Goal: Task Accomplishment & Management: Use online tool/utility

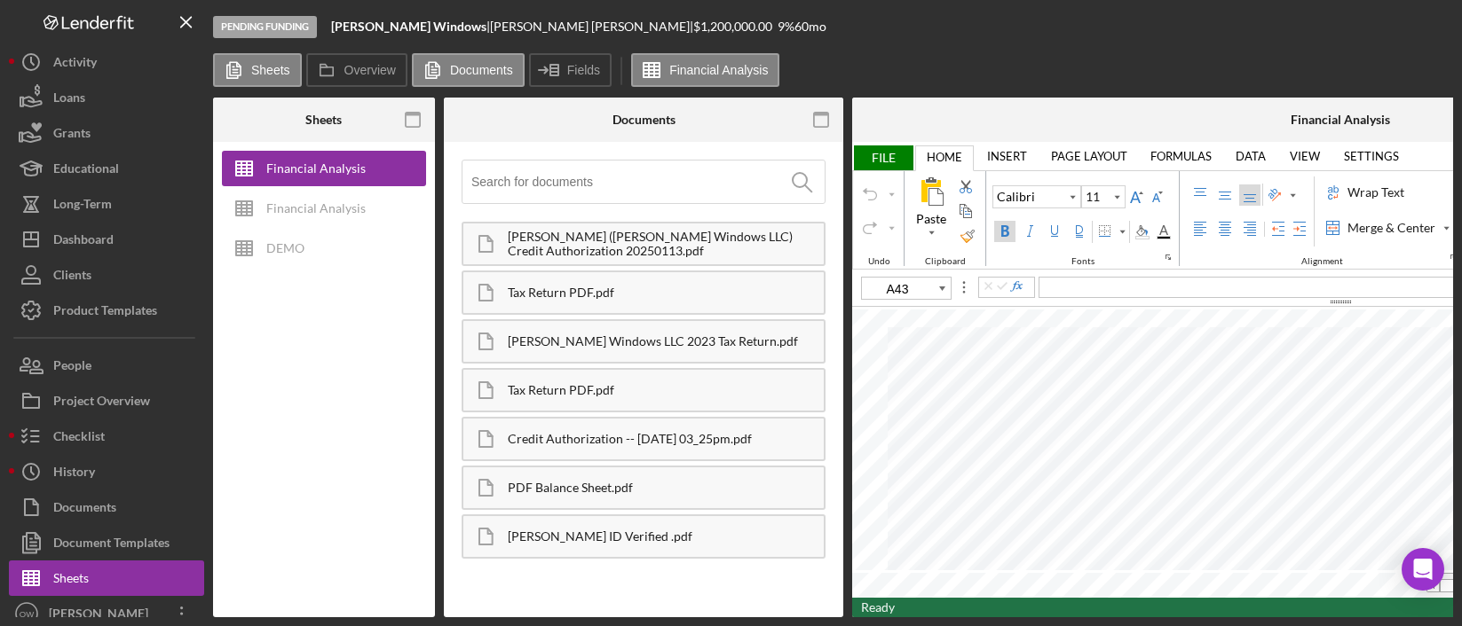
scroll to position [14, 0]
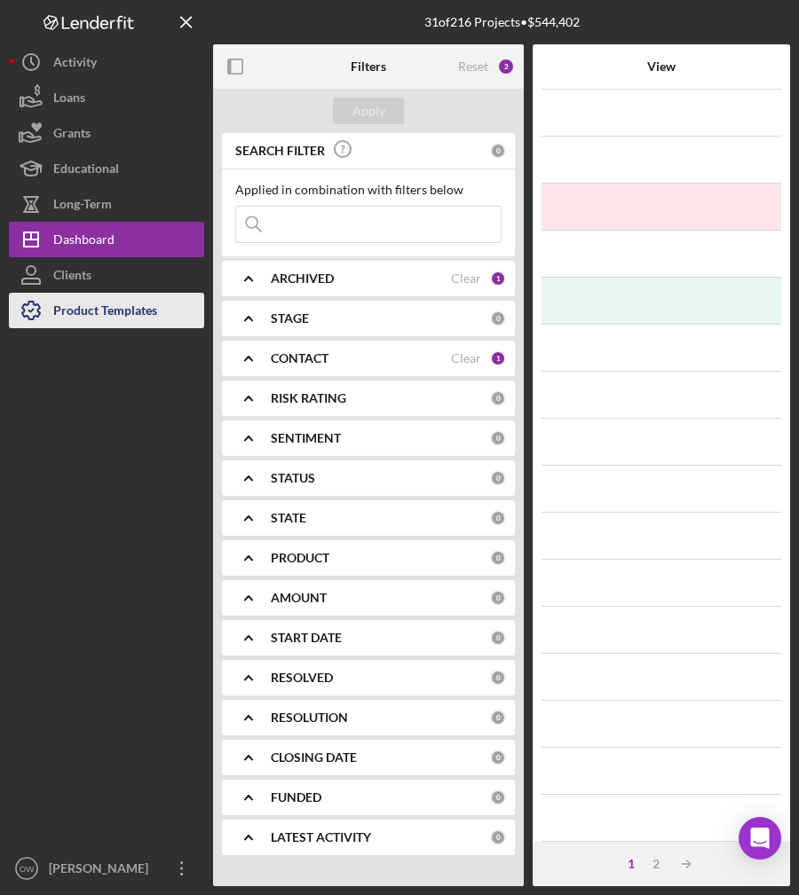
click at [93, 322] on div "Product Templates" at bounding box center [105, 313] width 104 height 40
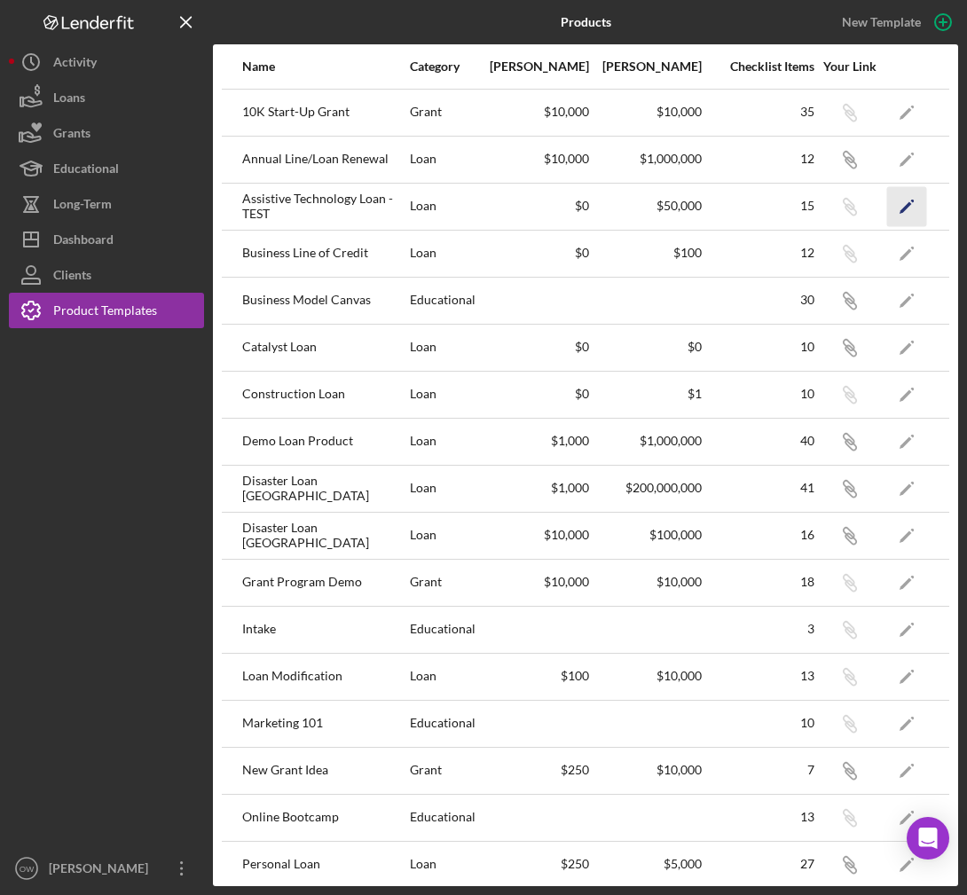
click at [798, 209] on icon "Icon/Edit" at bounding box center [907, 206] width 40 height 40
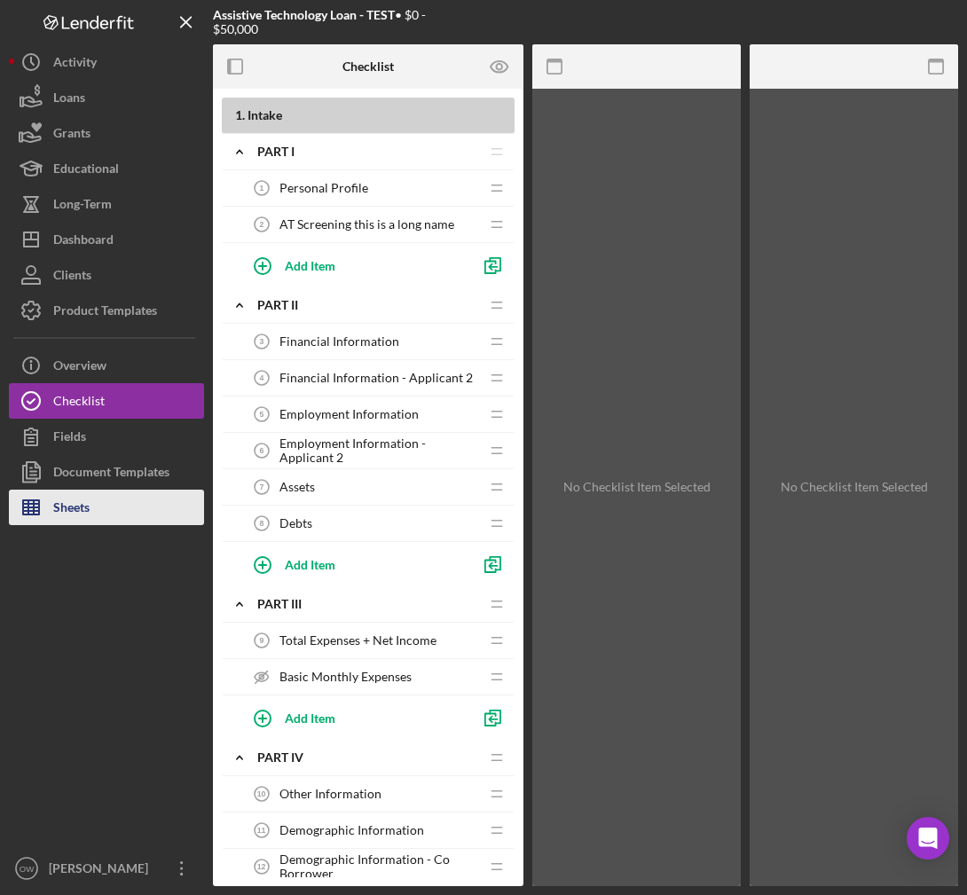
click at [81, 504] on div "Sheets" at bounding box center [71, 510] width 36 height 40
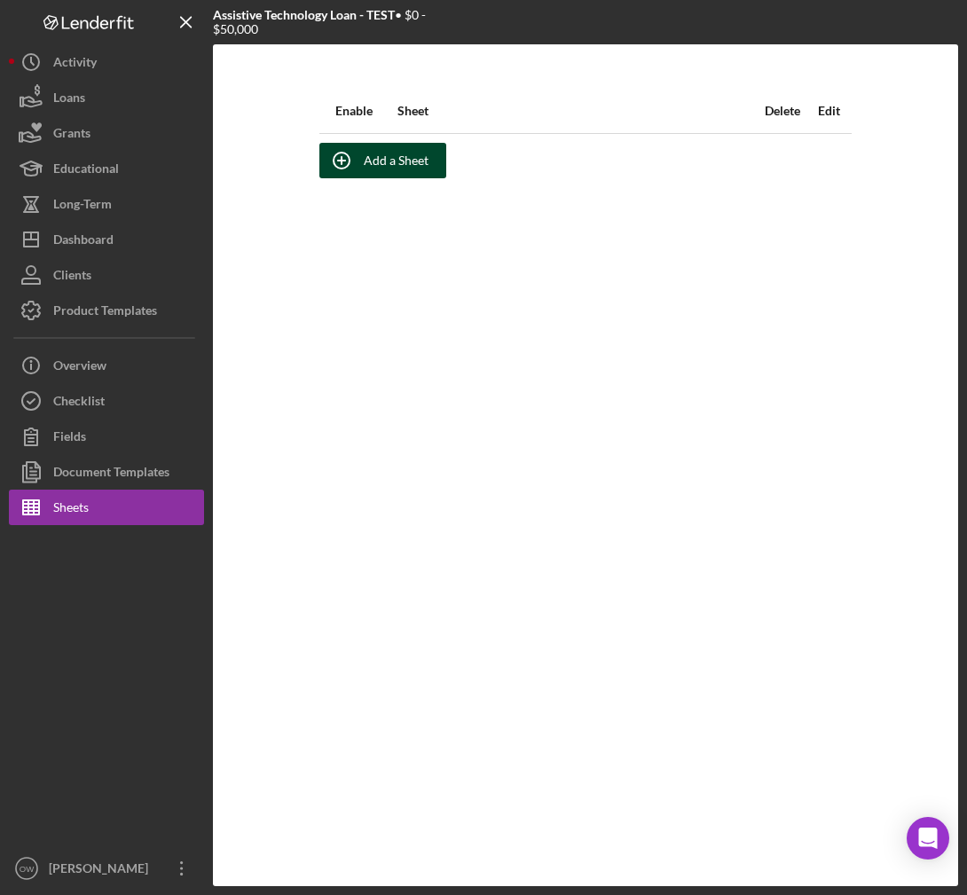
click at [400, 157] on div "Add a Sheet" at bounding box center [396, 160] width 65 height 35
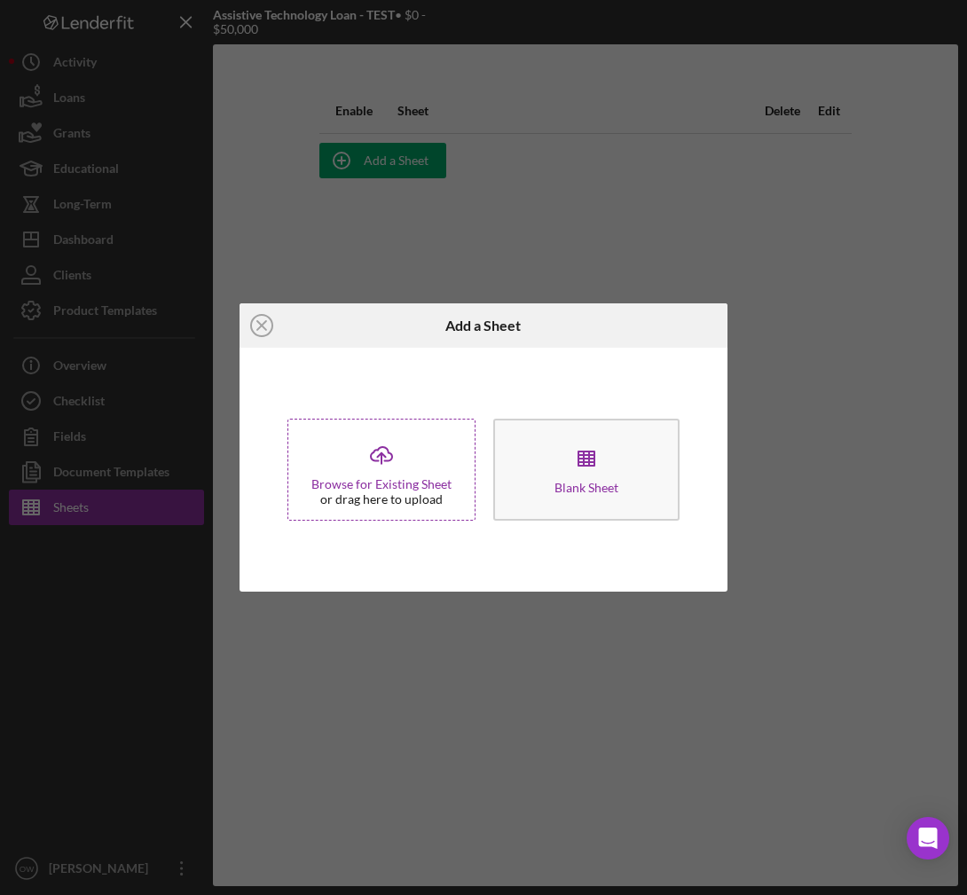
click at [402, 471] on icon "Icon/Upload" at bounding box center [381, 455] width 44 height 44
click at [266, 326] on icon "Icon/Close" at bounding box center [262, 325] width 44 height 44
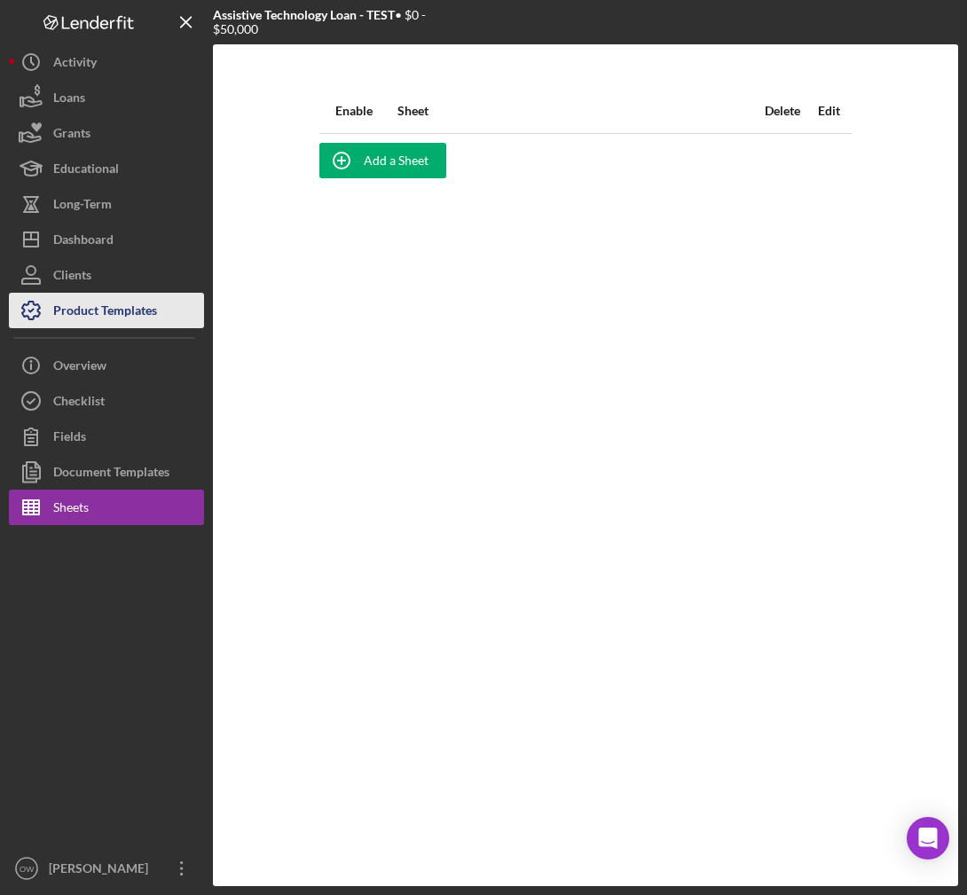
click at [73, 309] on div "Product Templates" at bounding box center [105, 313] width 104 height 40
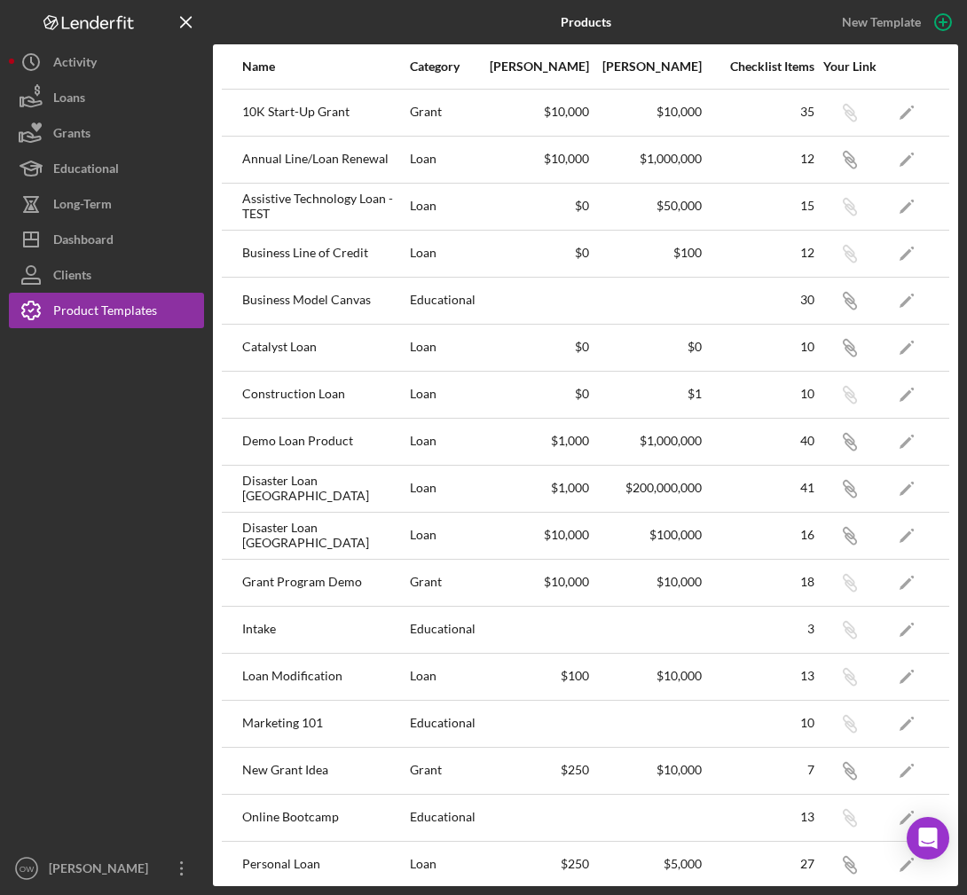
scroll to position [434, 0]
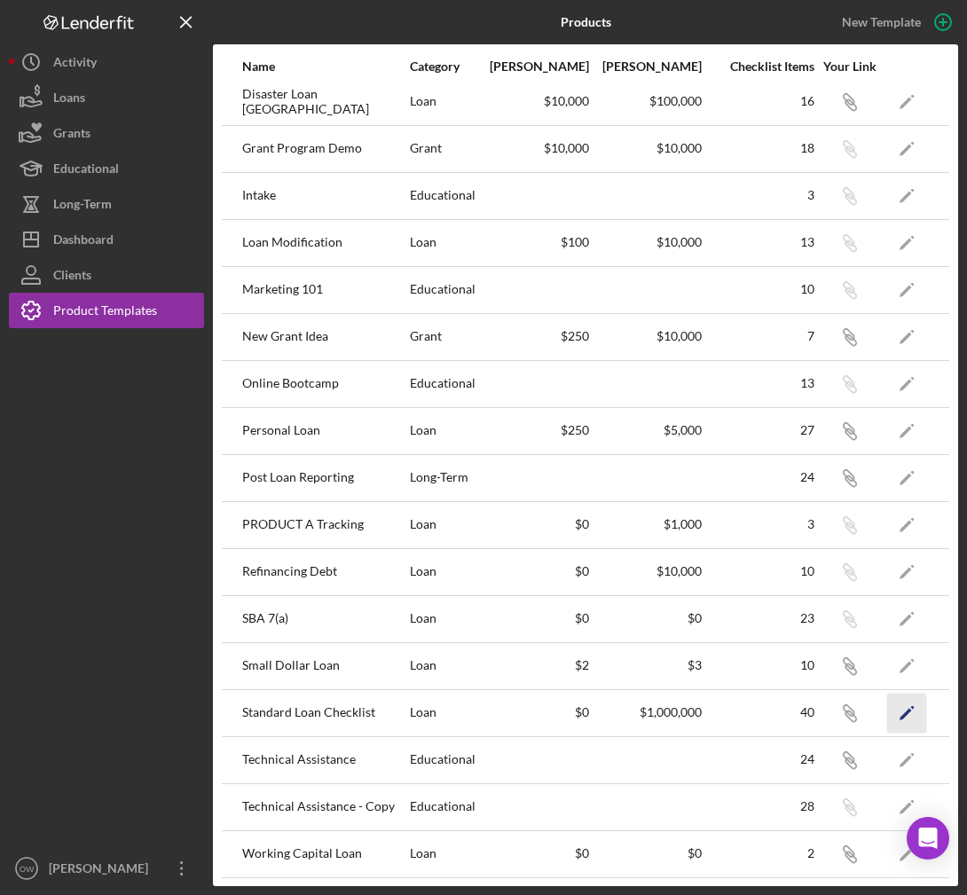
click at [798, 726] on icon "Icon/Edit" at bounding box center [907, 713] width 40 height 40
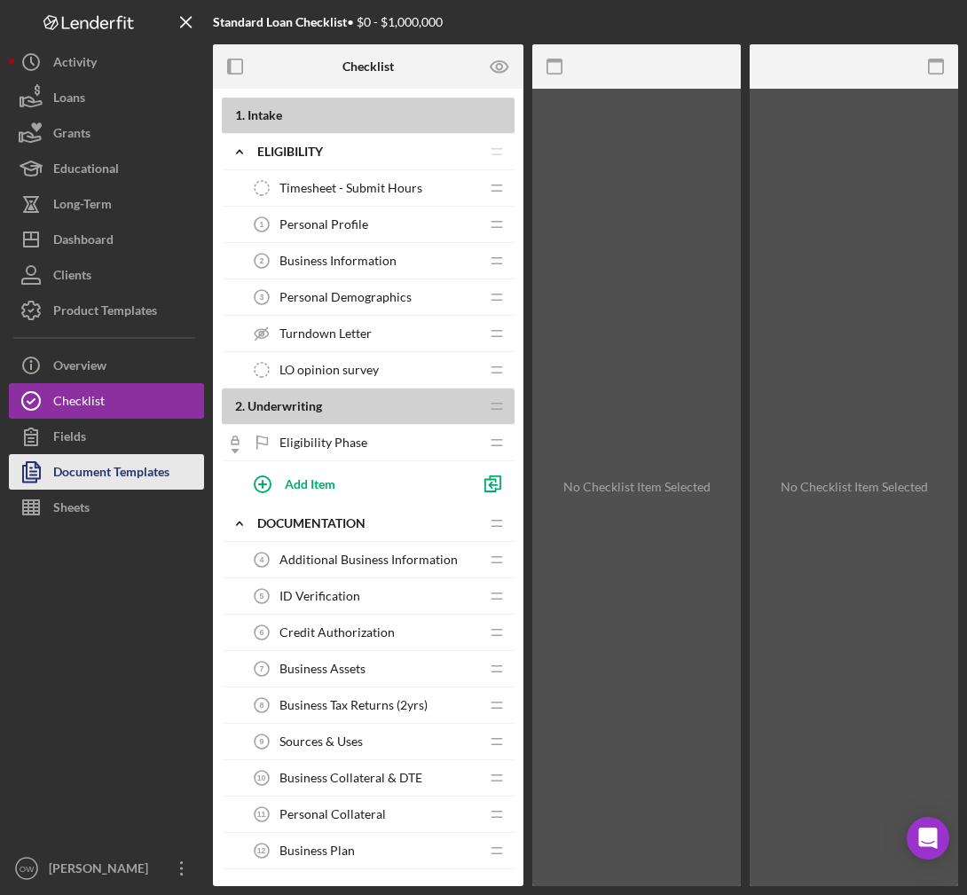
click at [120, 461] on div "Document Templates" at bounding box center [111, 474] width 116 height 40
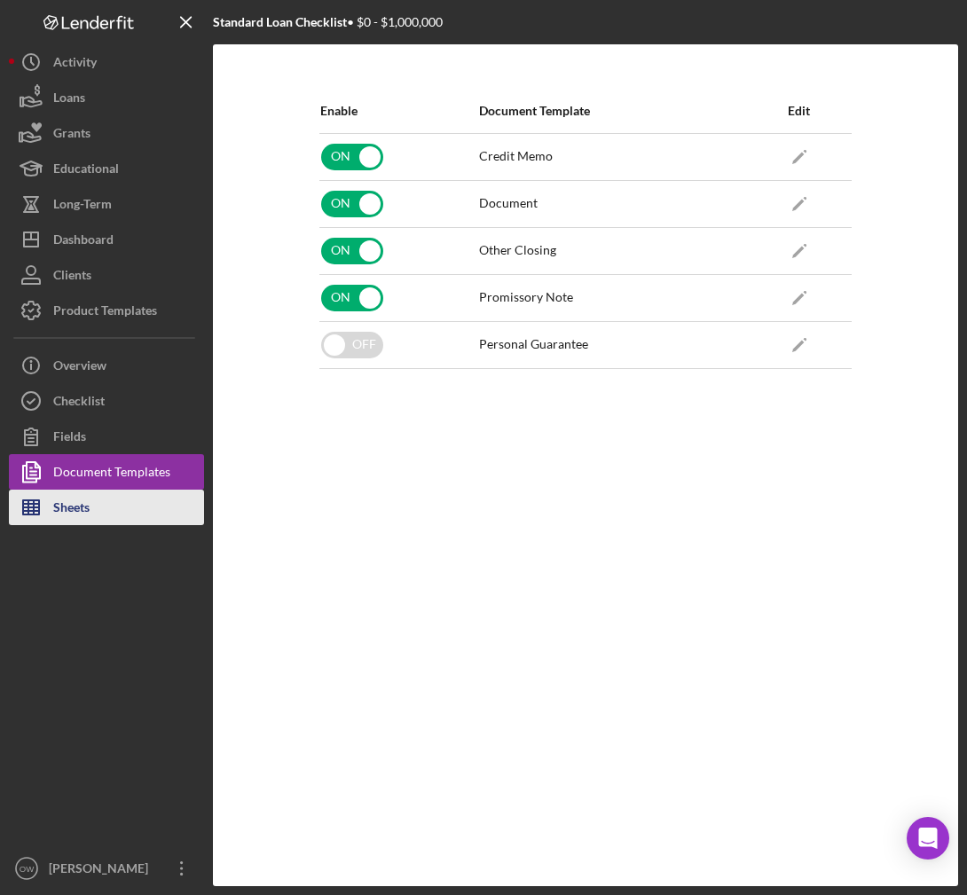
click at [107, 512] on button "Sheets" at bounding box center [106, 507] width 195 height 35
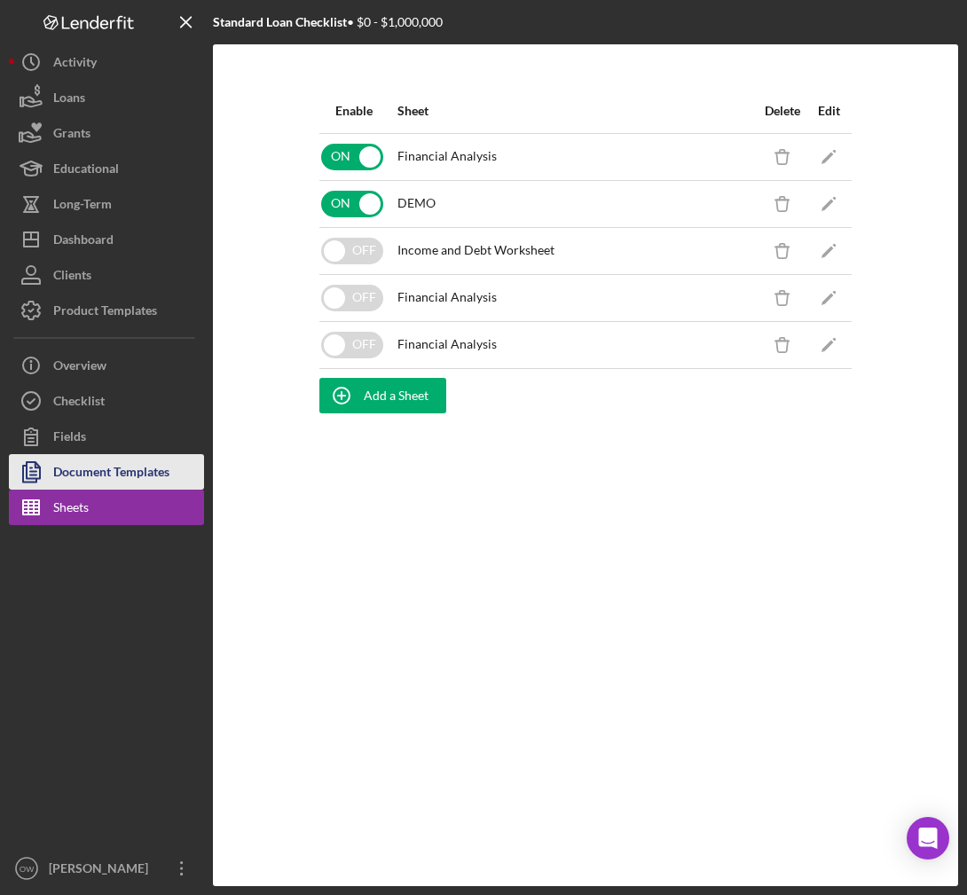
click at [108, 469] on div "Document Templates" at bounding box center [111, 474] width 116 height 40
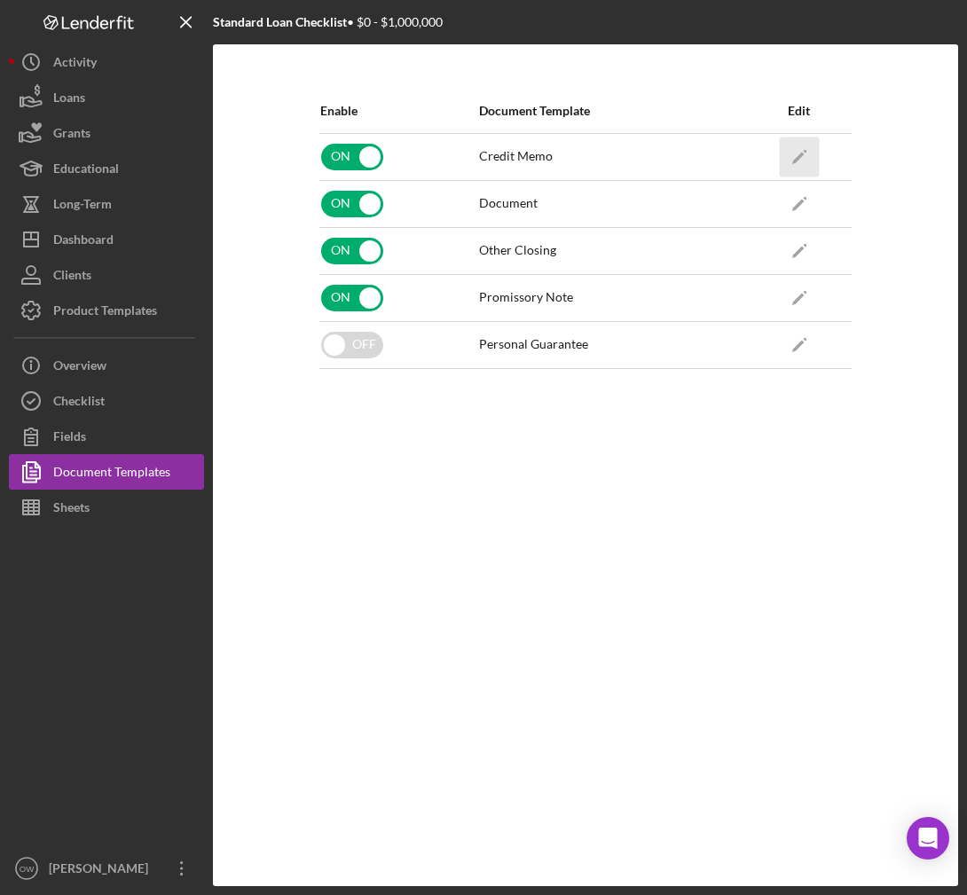
click at [798, 164] on icon "Icon/Edit" at bounding box center [799, 157] width 40 height 40
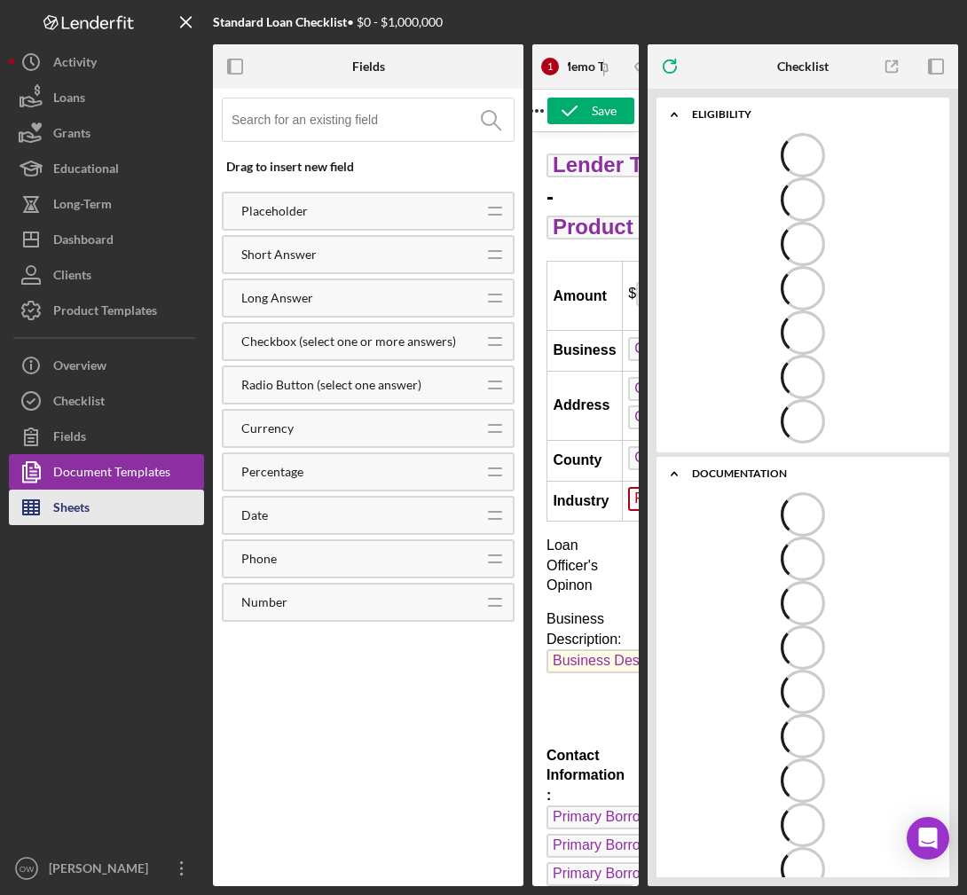
click at [89, 516] on div "Sheets" at bounding box center [71, 510] width 36 height 40
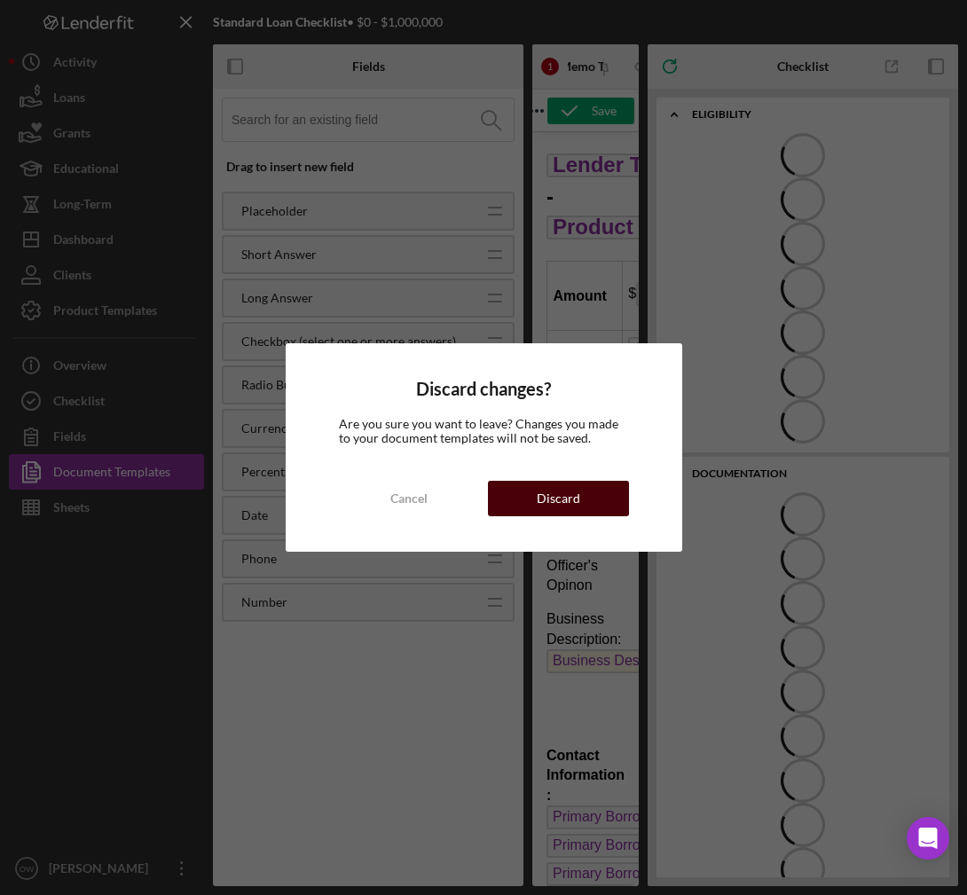
click at [530, 504] on button "Discard" at bounding box center [558, 498] width 141 height 35
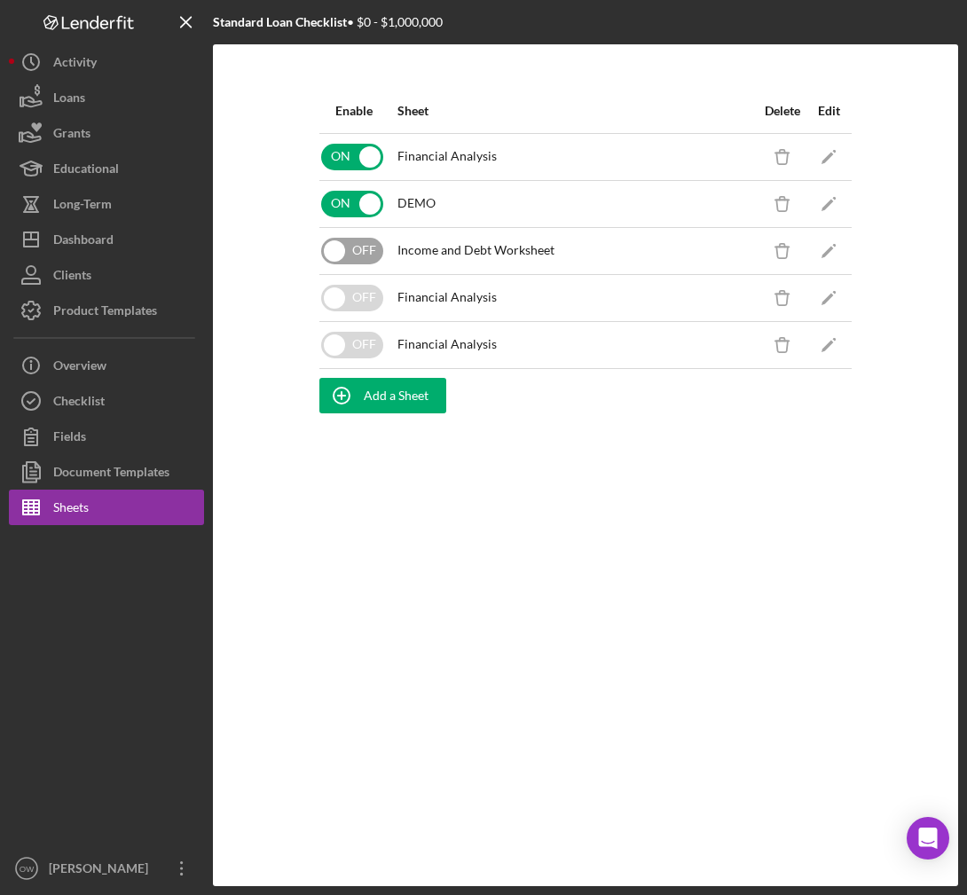
click at [352, 242] on input "checkbox" at bounding box center [352, 251] width 62 height 27
click at [351, 251] on input "checkbox" at bounding box center [352, 251] width 62 height 27
checkbox input "false"
click at [798, 248] on polygon "button" at bounding box center [828, 252] width 12 height 12
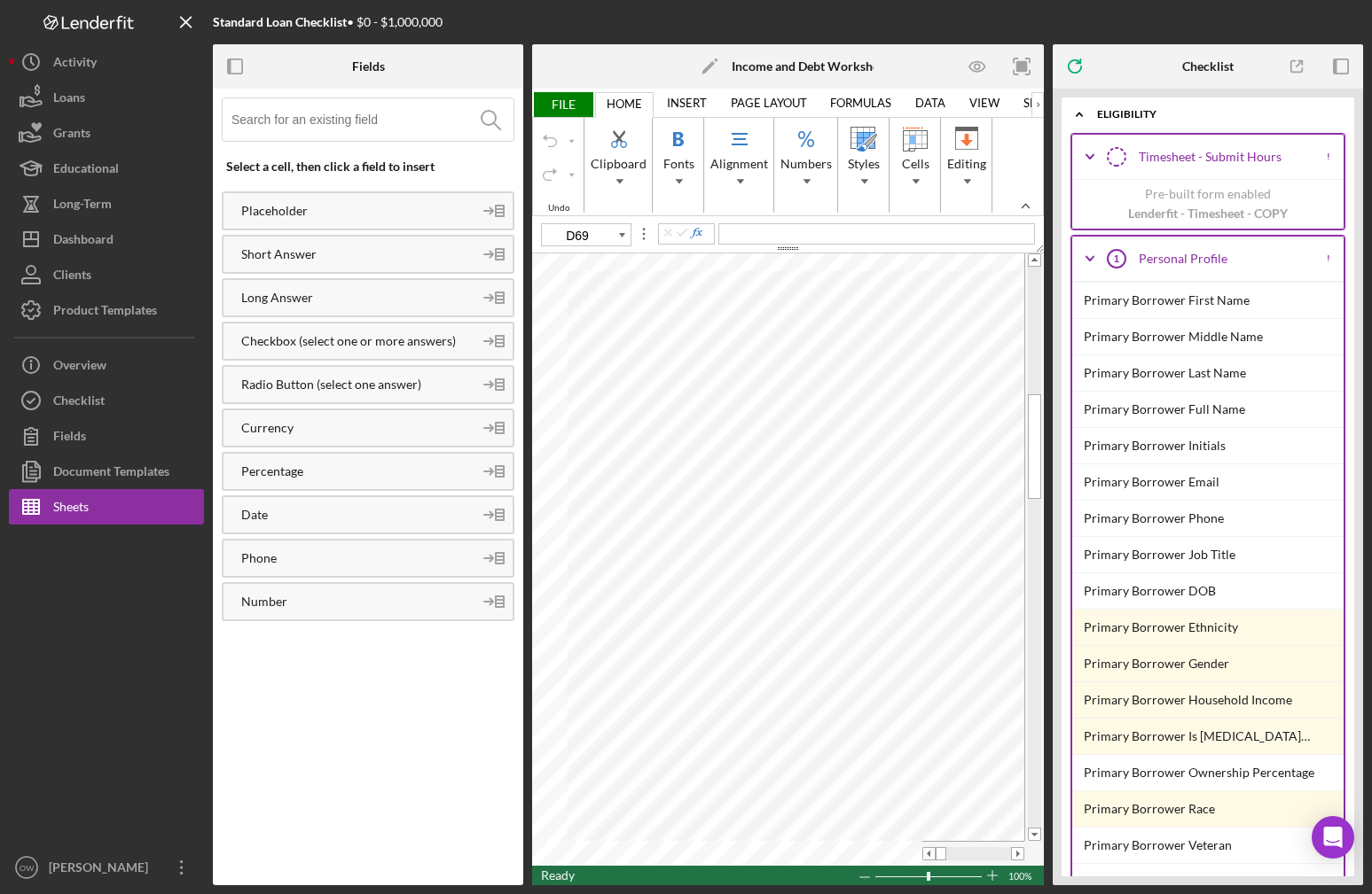
click at [711, 68] on icon "Icon/Edit" at bounding box center [709, 66] width 44 height 44
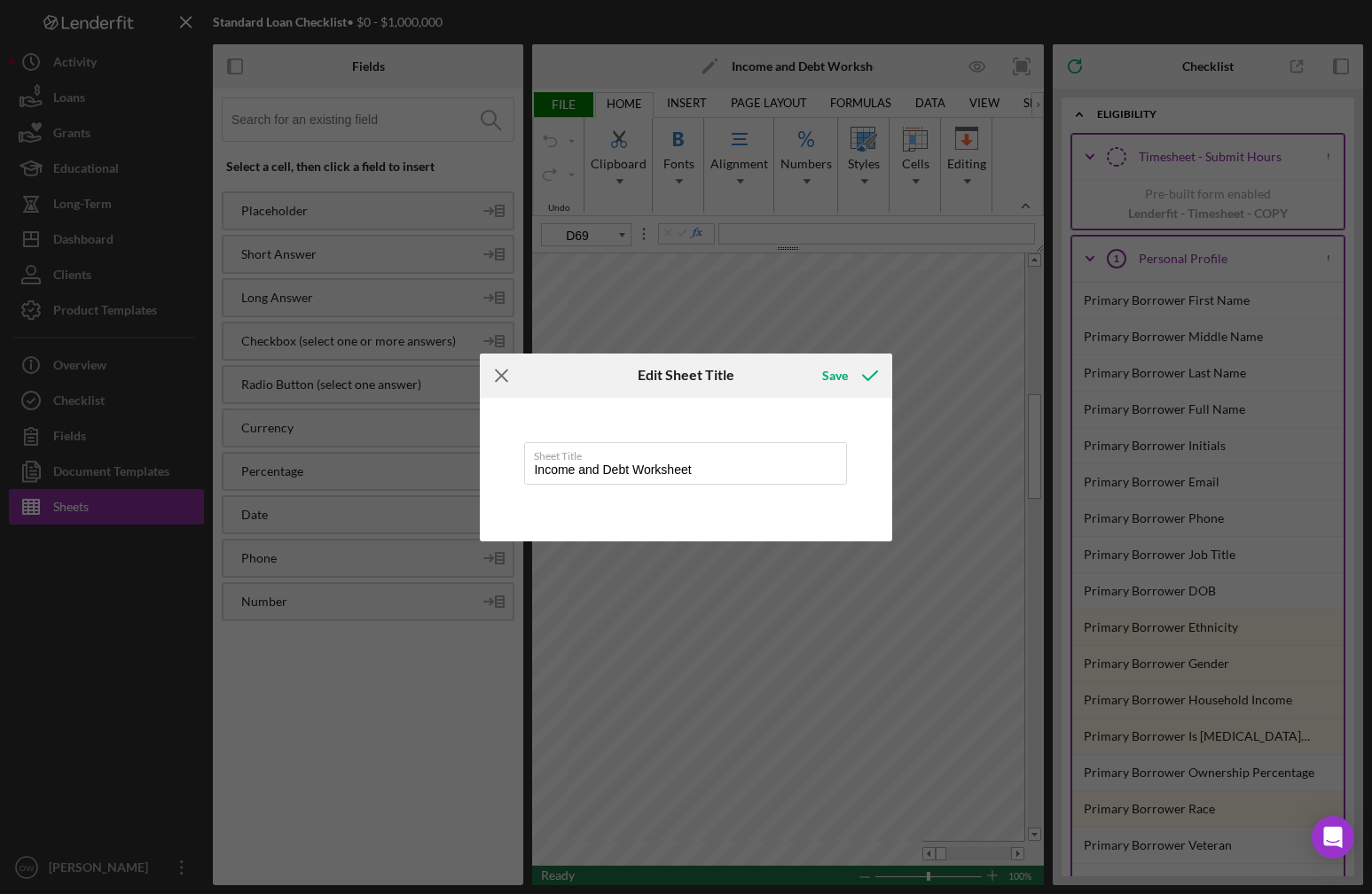
click at [508, 381] on line at bounding box center [503, 376] width 12 height 12
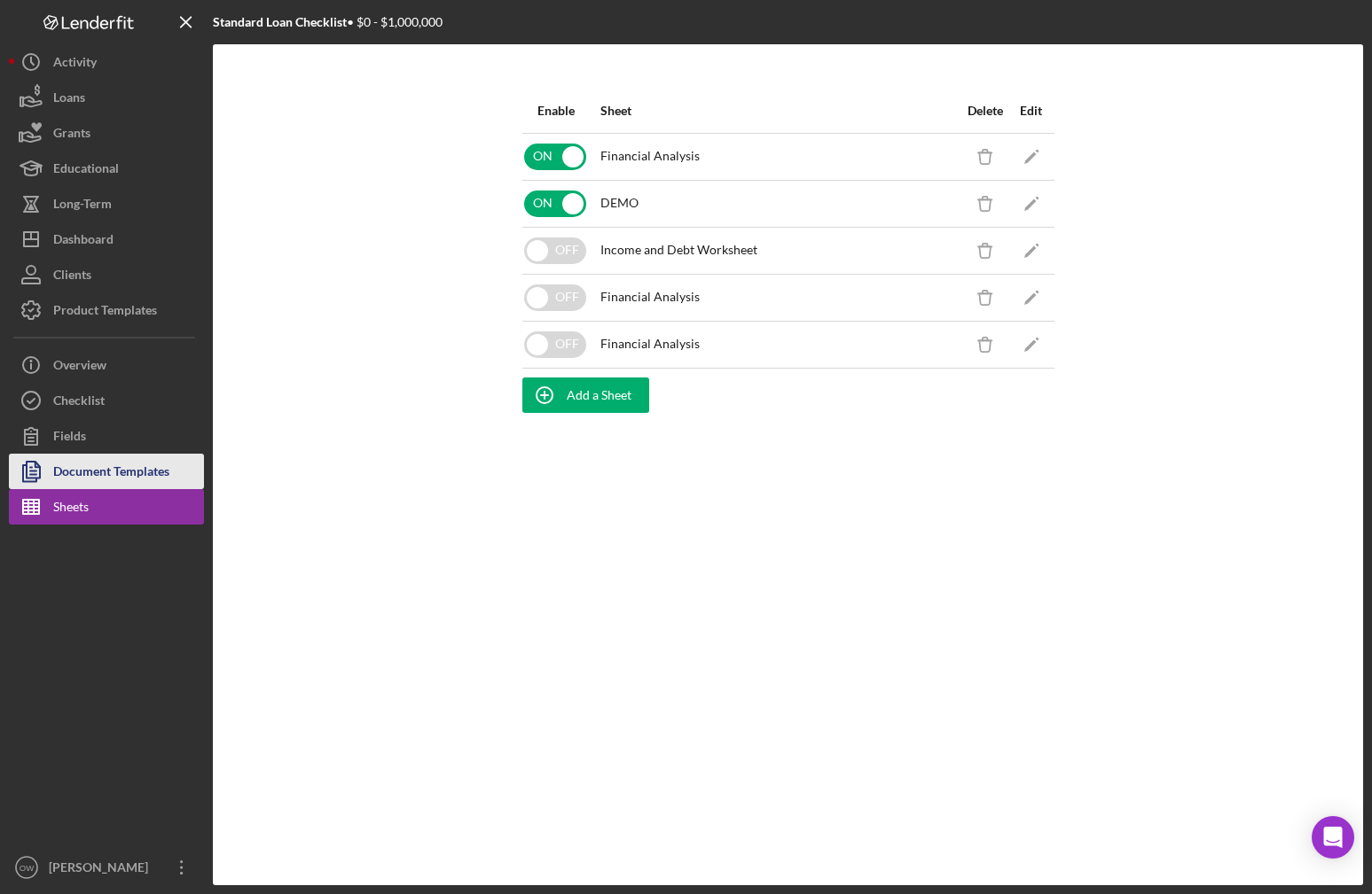
click at [75, 460] on div "Document Templates" at bounding box center [111, 473] width 116 height 40
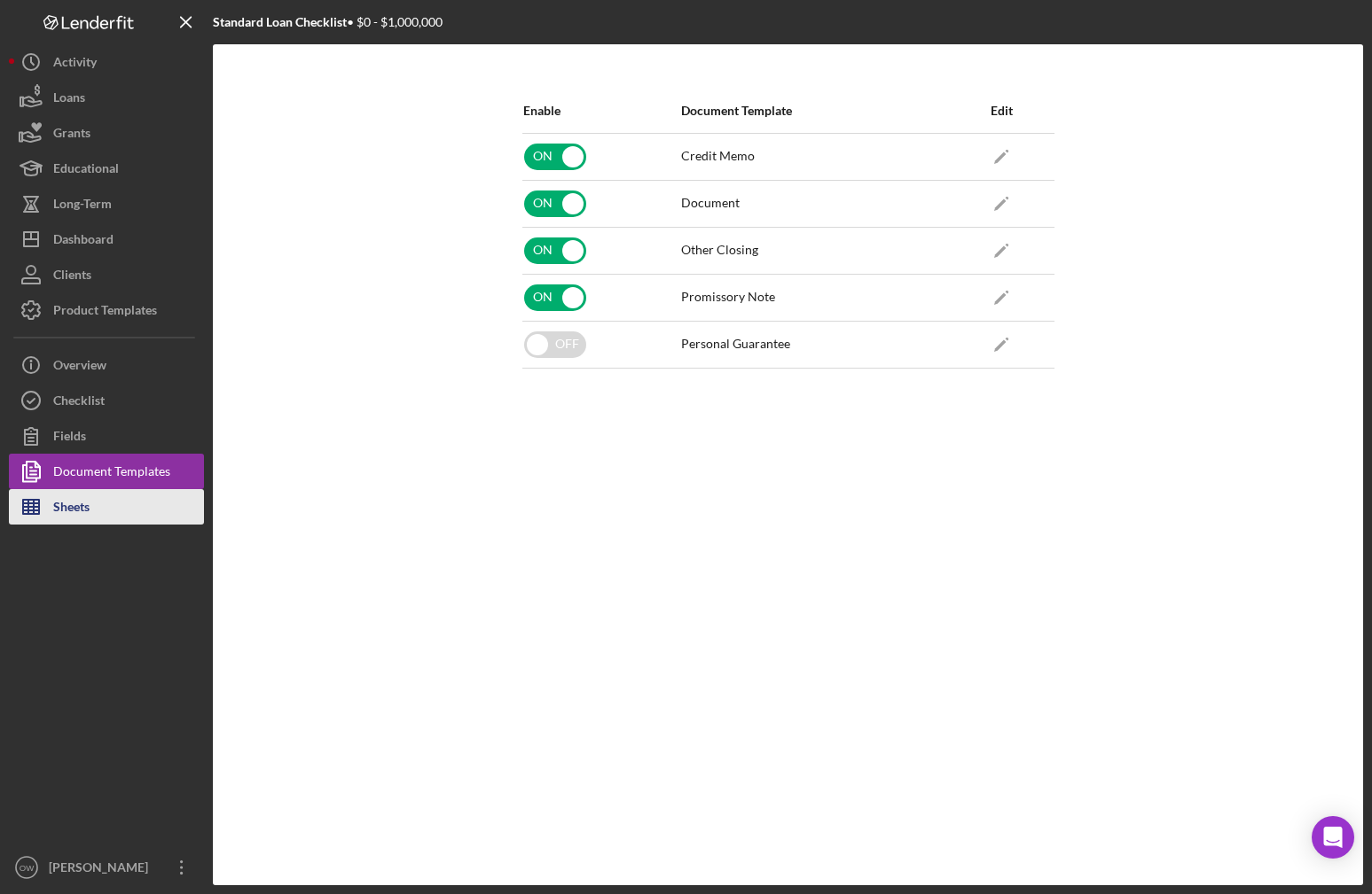
click at [78, 507] on div "Sheets" at bounding box center [71, 509] width 36 height 40
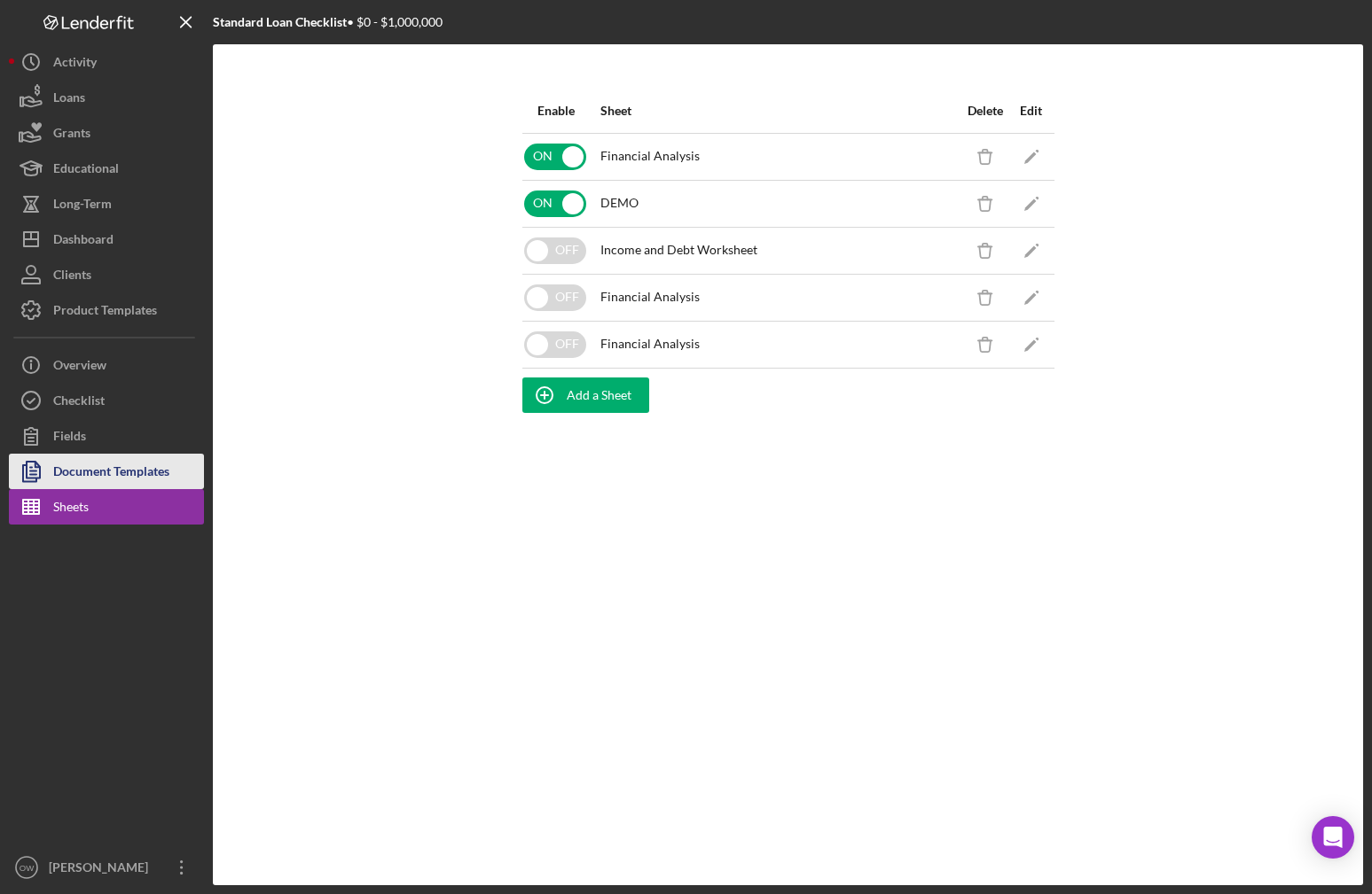
click at [75, 468] on div "Document Templates" at bounding box center [111, 473] width 116 height 40
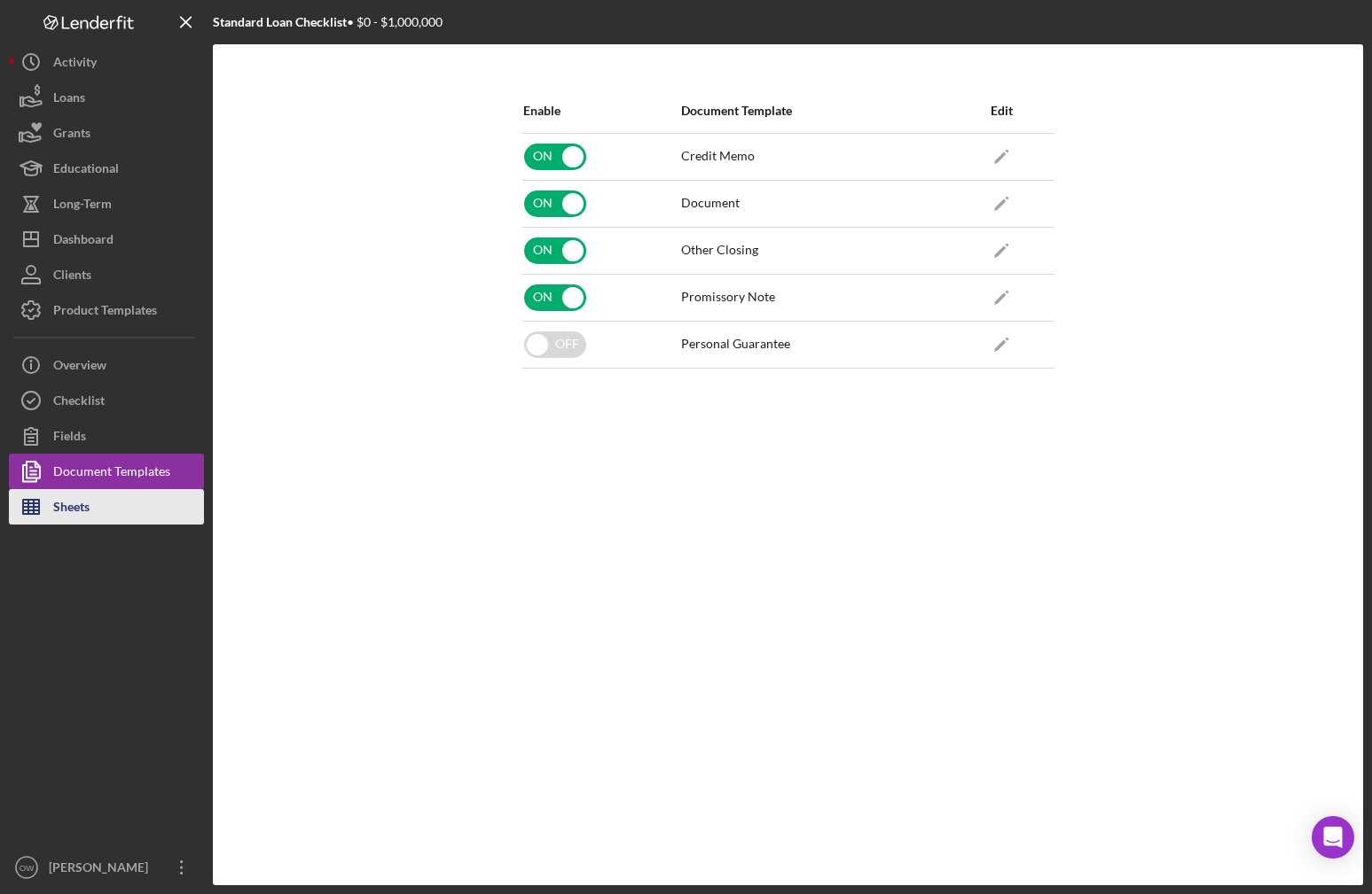
click at [78, 512] on div "Sheets" at bounding box center [71, 509] width 36 height 40
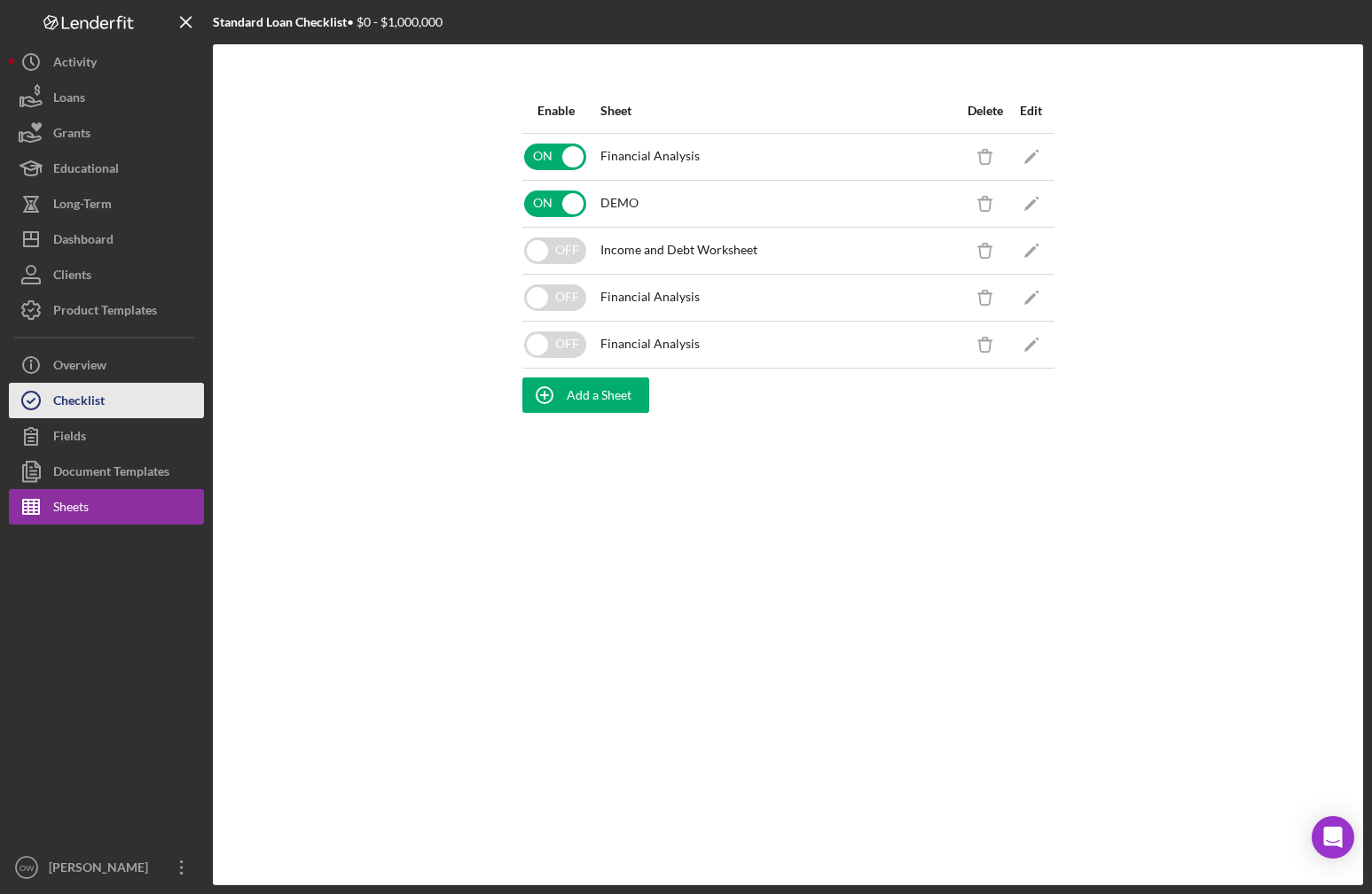
click at [111, 387] on button "Checklist" at bounding box center [106, 400] width 195 height 35
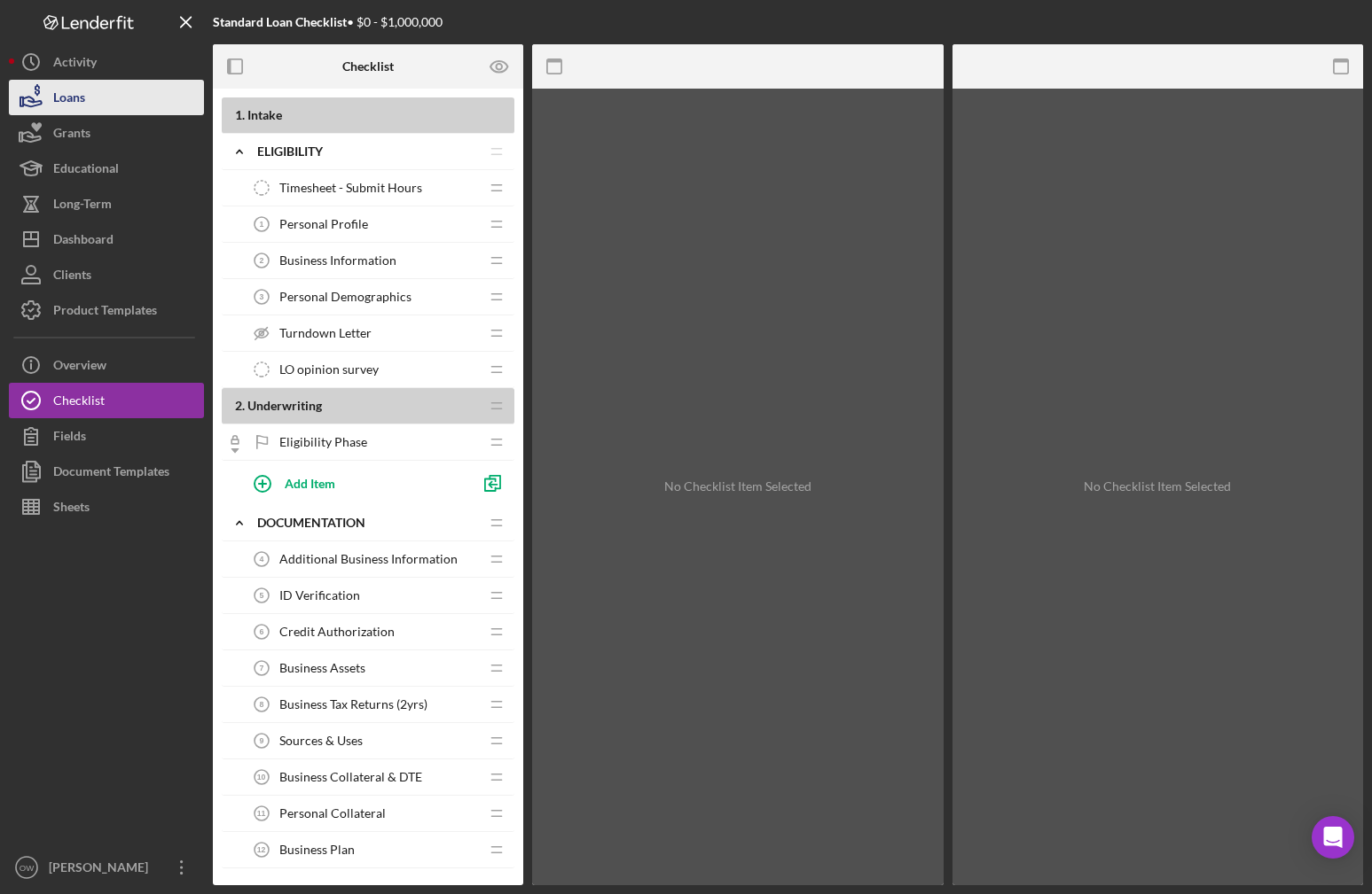
click at [90, 114] on button "Loans" at bounding box center [106, 97] width 195 height 35
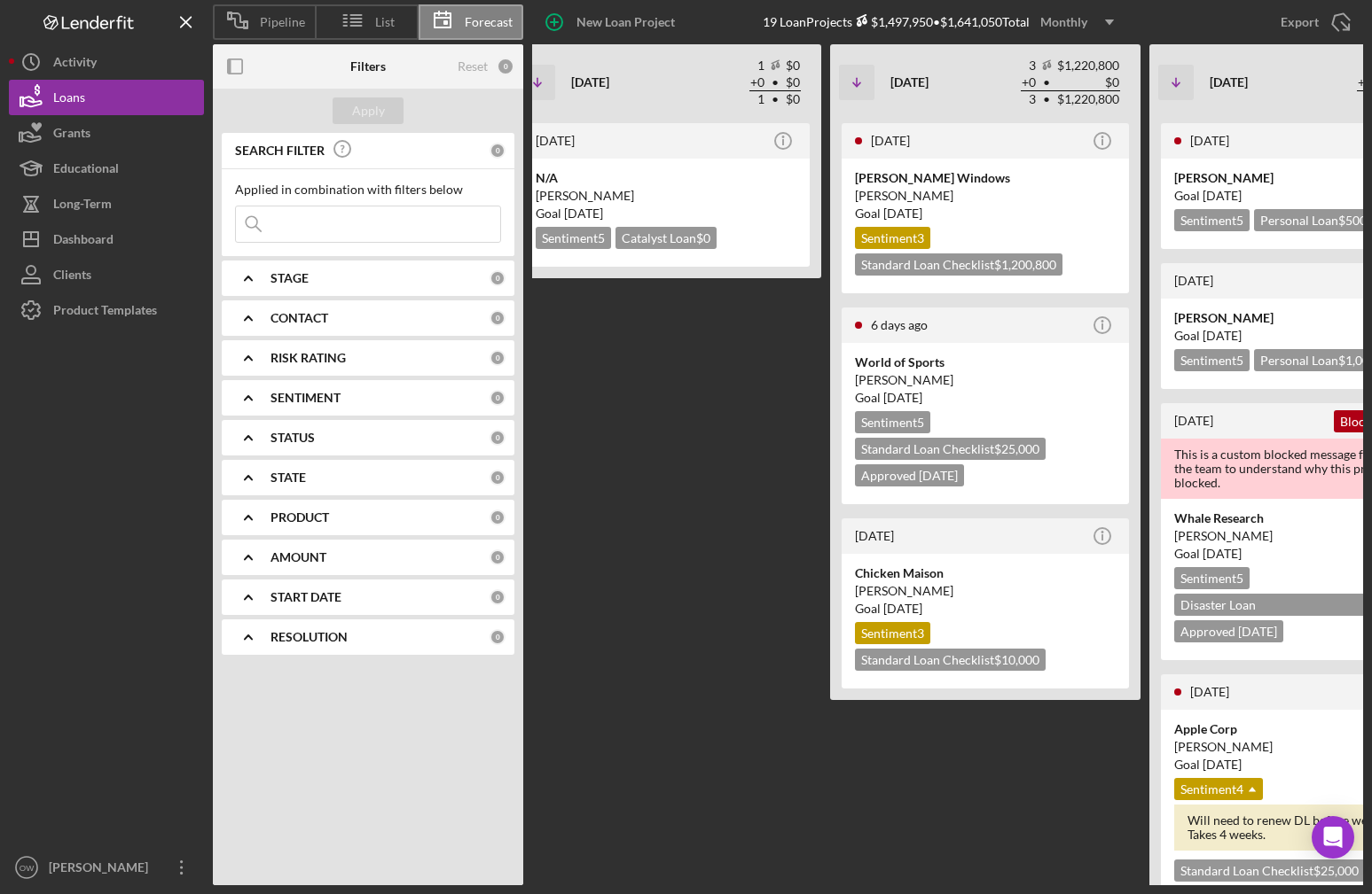
scroll to position [0, 119]
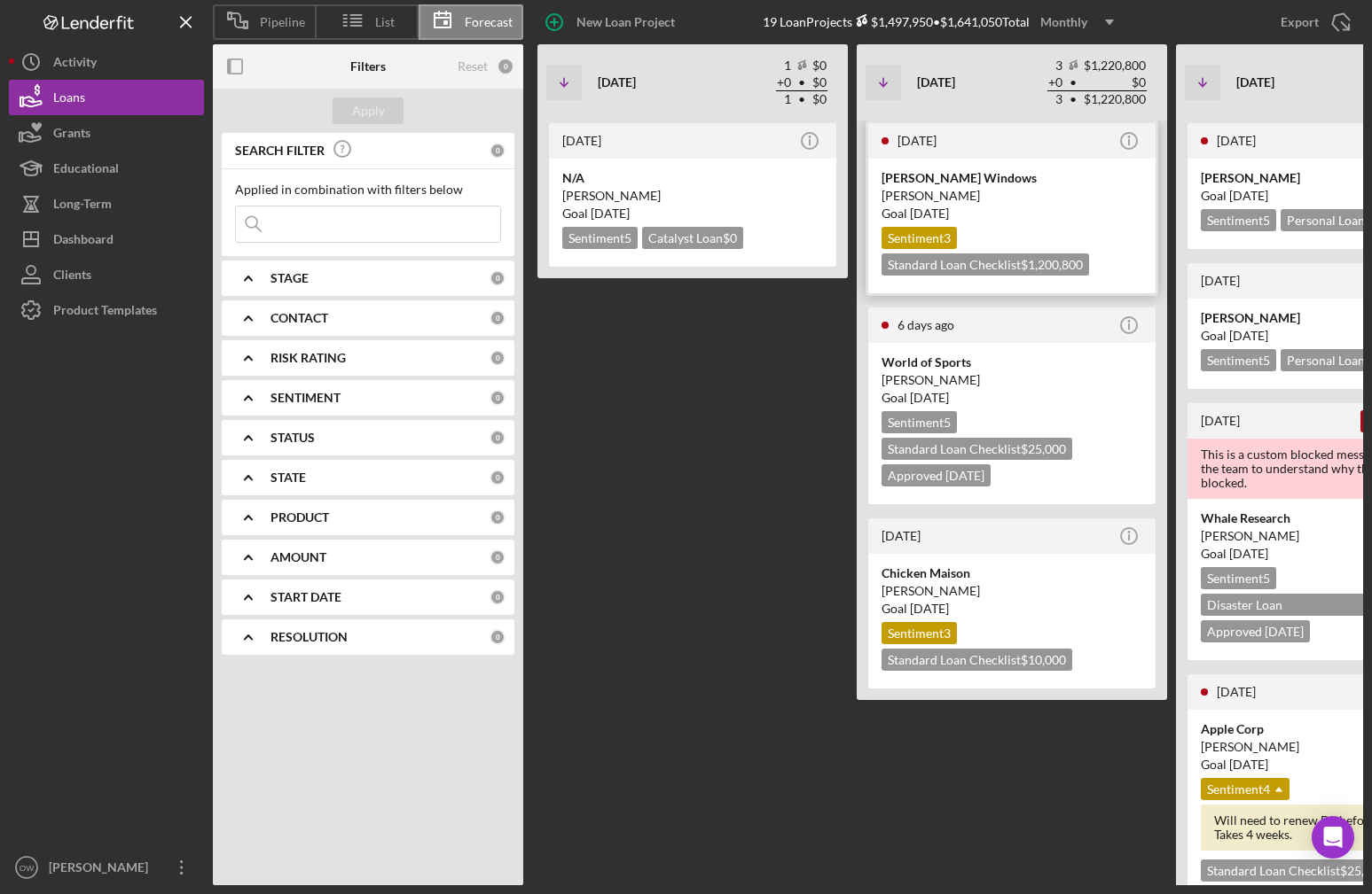
click at [797, 221] on div "Goal 2 months ago" at bounding box center [1011, 214] width 261 height 18
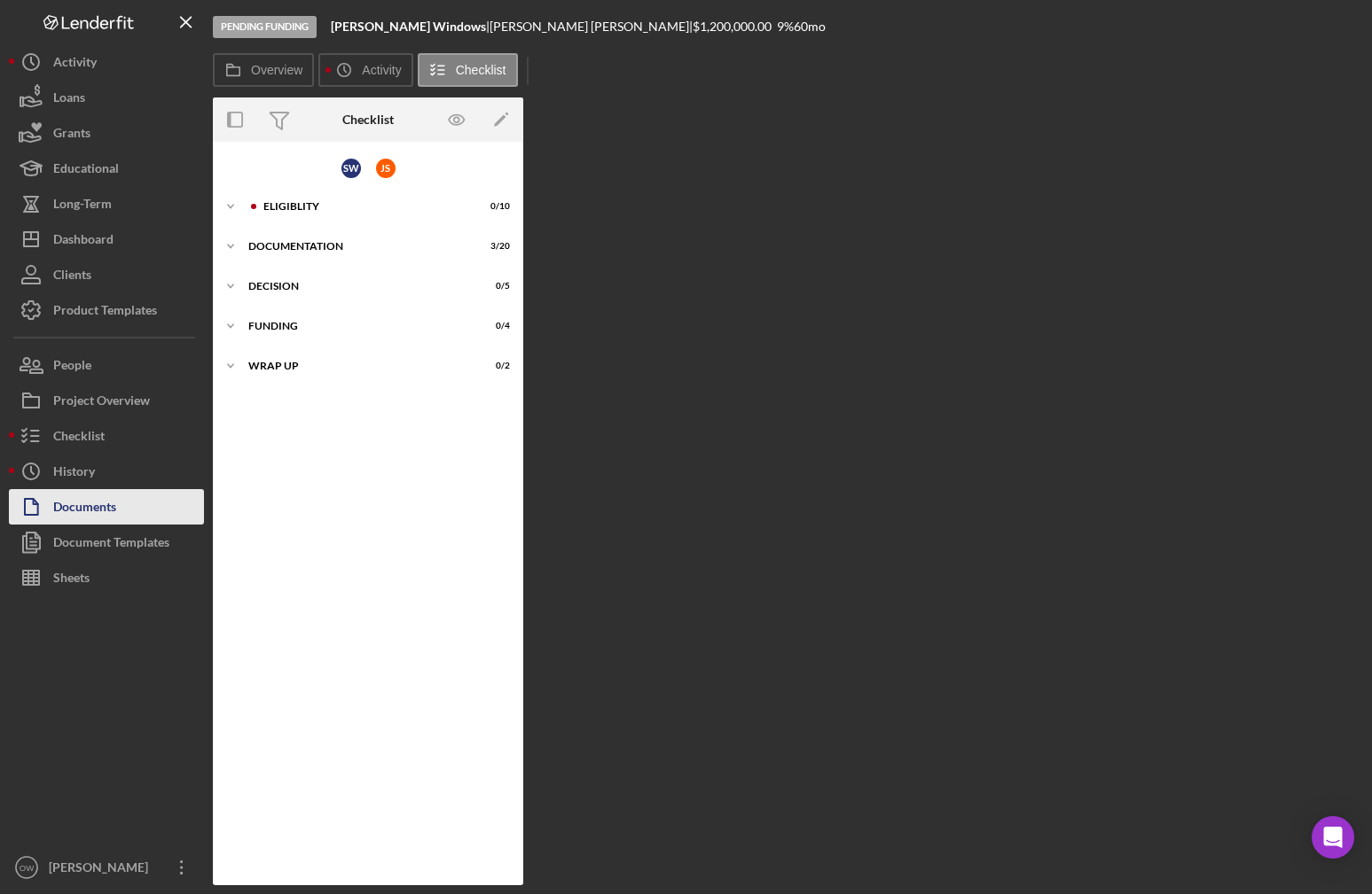
click at [101, 501] on div "Documents" at bounding box center [84, 509] width 63 height 40
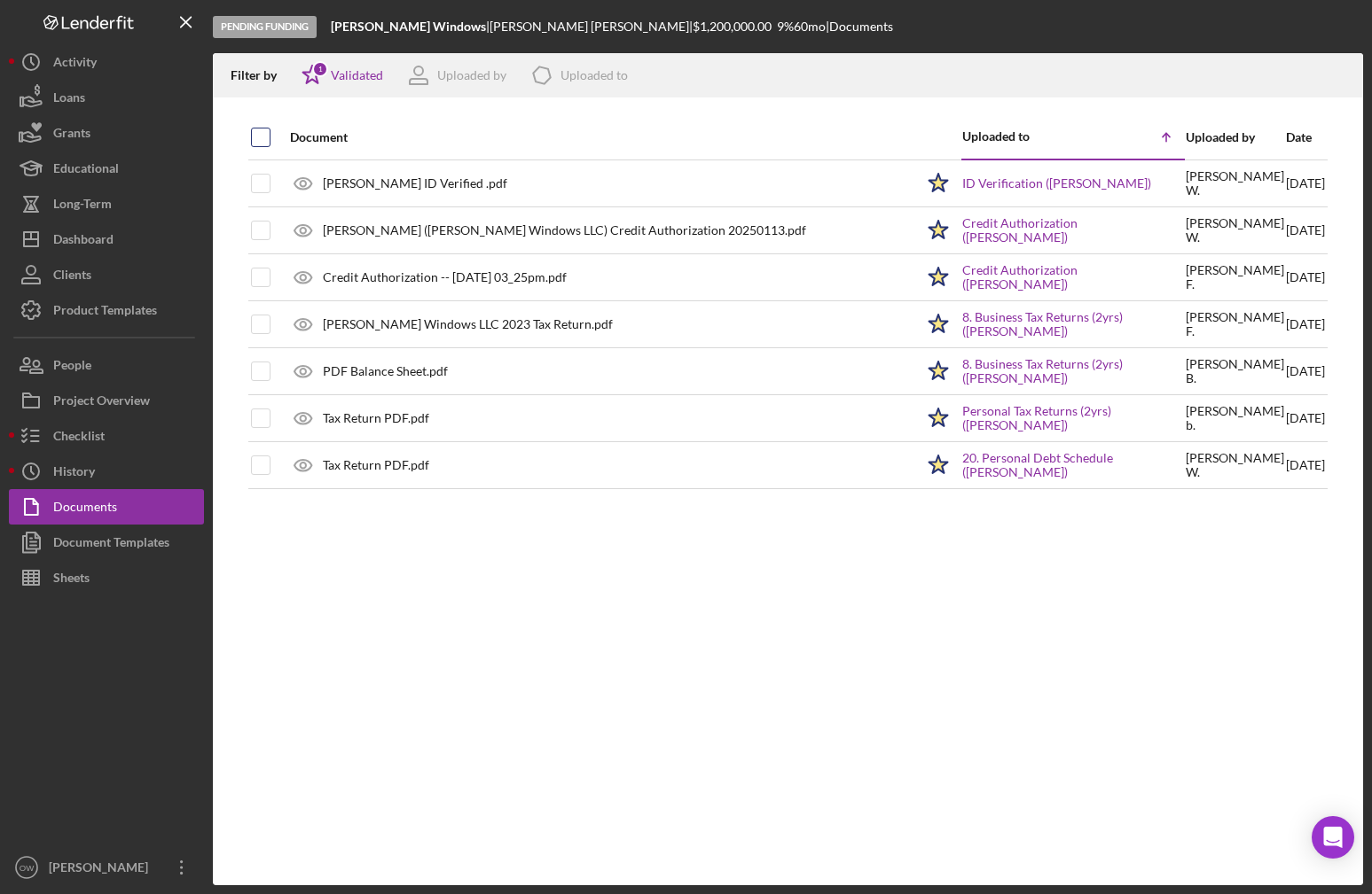
click at [262, 132] on input "checkbox" at bounding box center [261, 138] width 18 height 18
checkbox input "true"
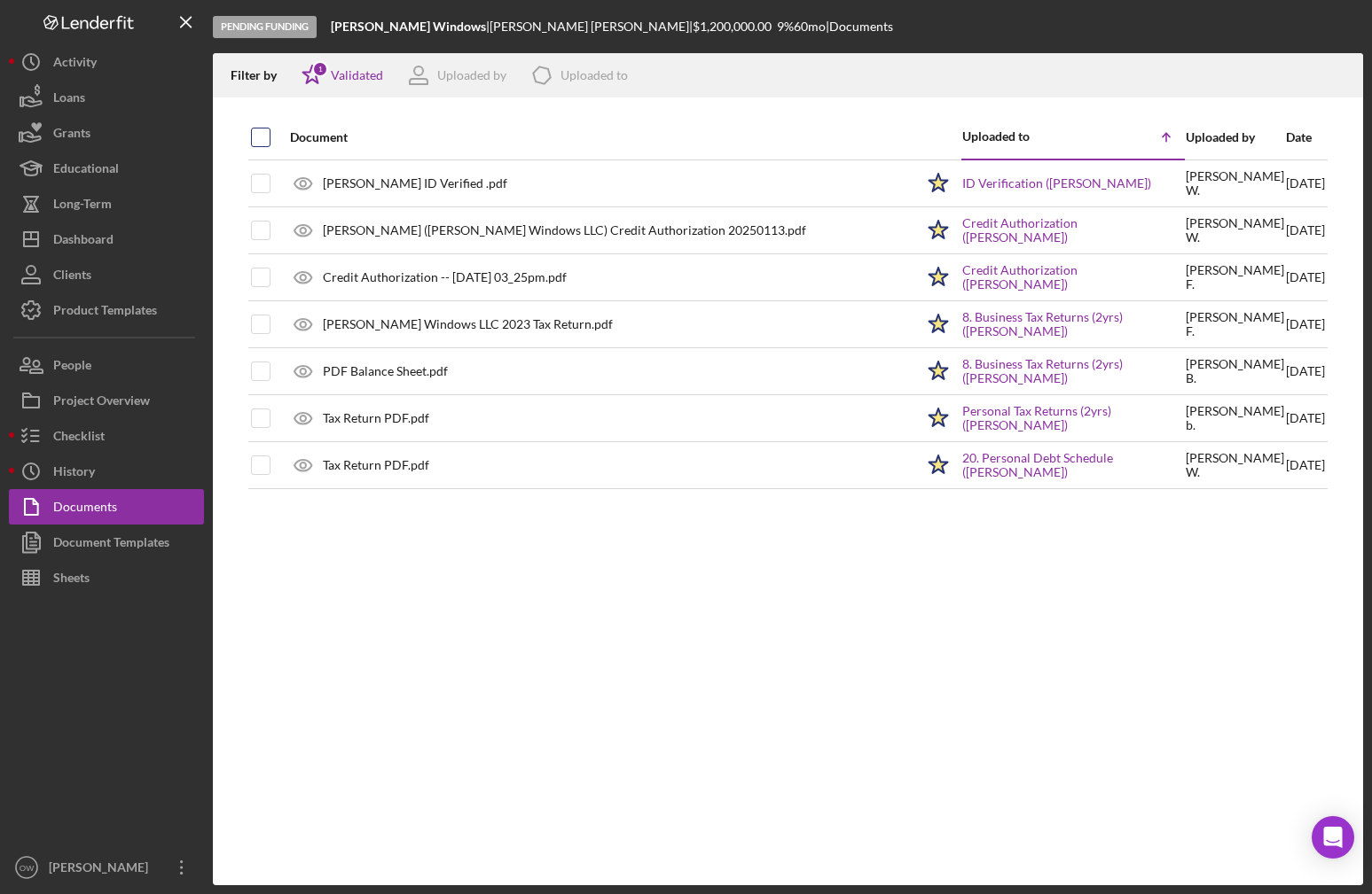
checkbox input "true"
click at [684, 645] on div "Document Uploaded to Icon/Table Sort Arrow Uploaded by Date Sammy ID Verified .…" at bounding box center [787, 499] width 1150 height 770
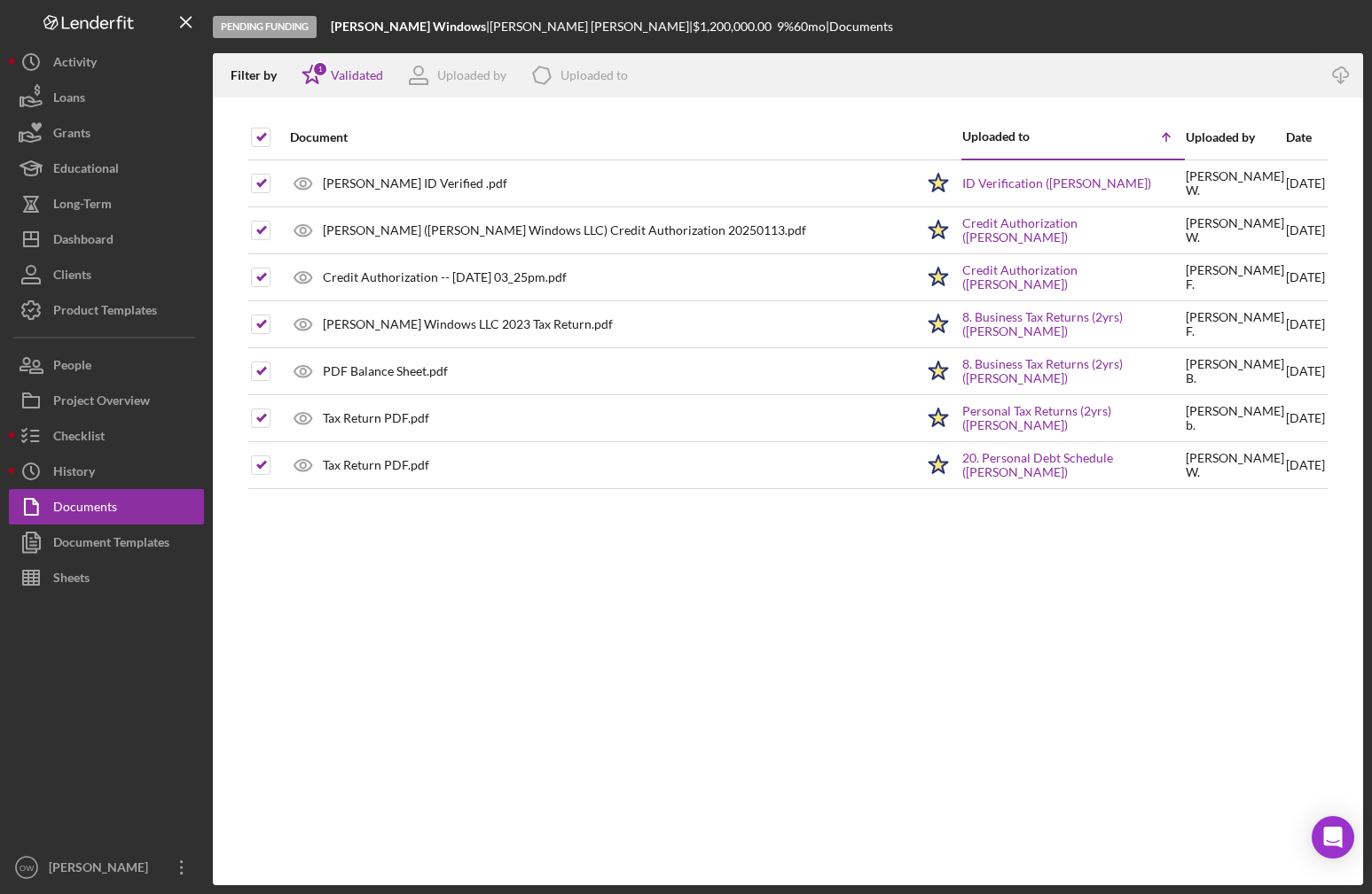
click at [359, 548] on div "Document Uploaded to Icon/Table Sort Arrow Uploaded by Date Sammy ID Verified .…" at bounding box center [787, 499] width 1150 height 770
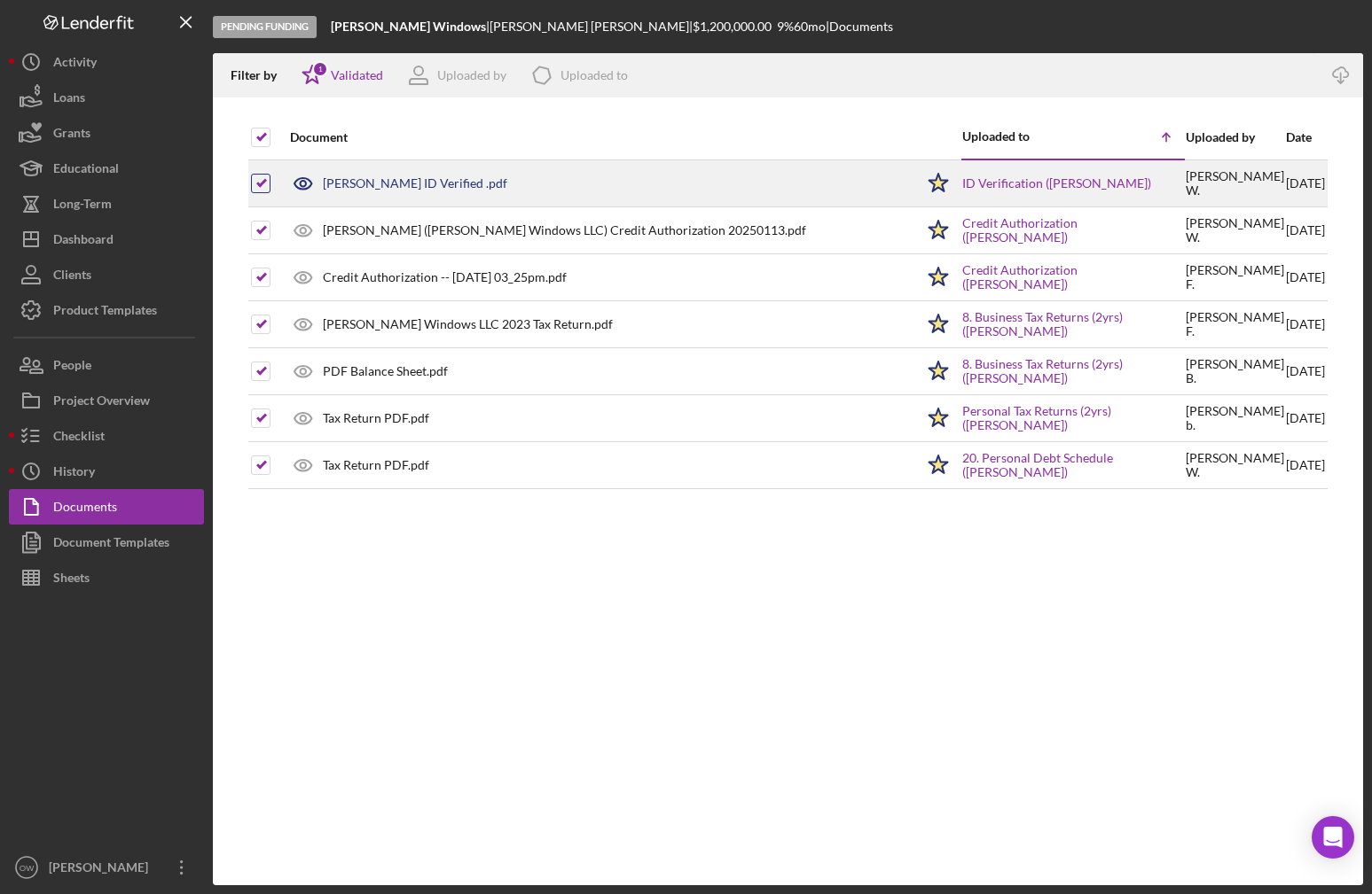
click at [266, 189] on input "checkbox" at bounding box center [261, 184] width 18 height 18
checkbox input "false"
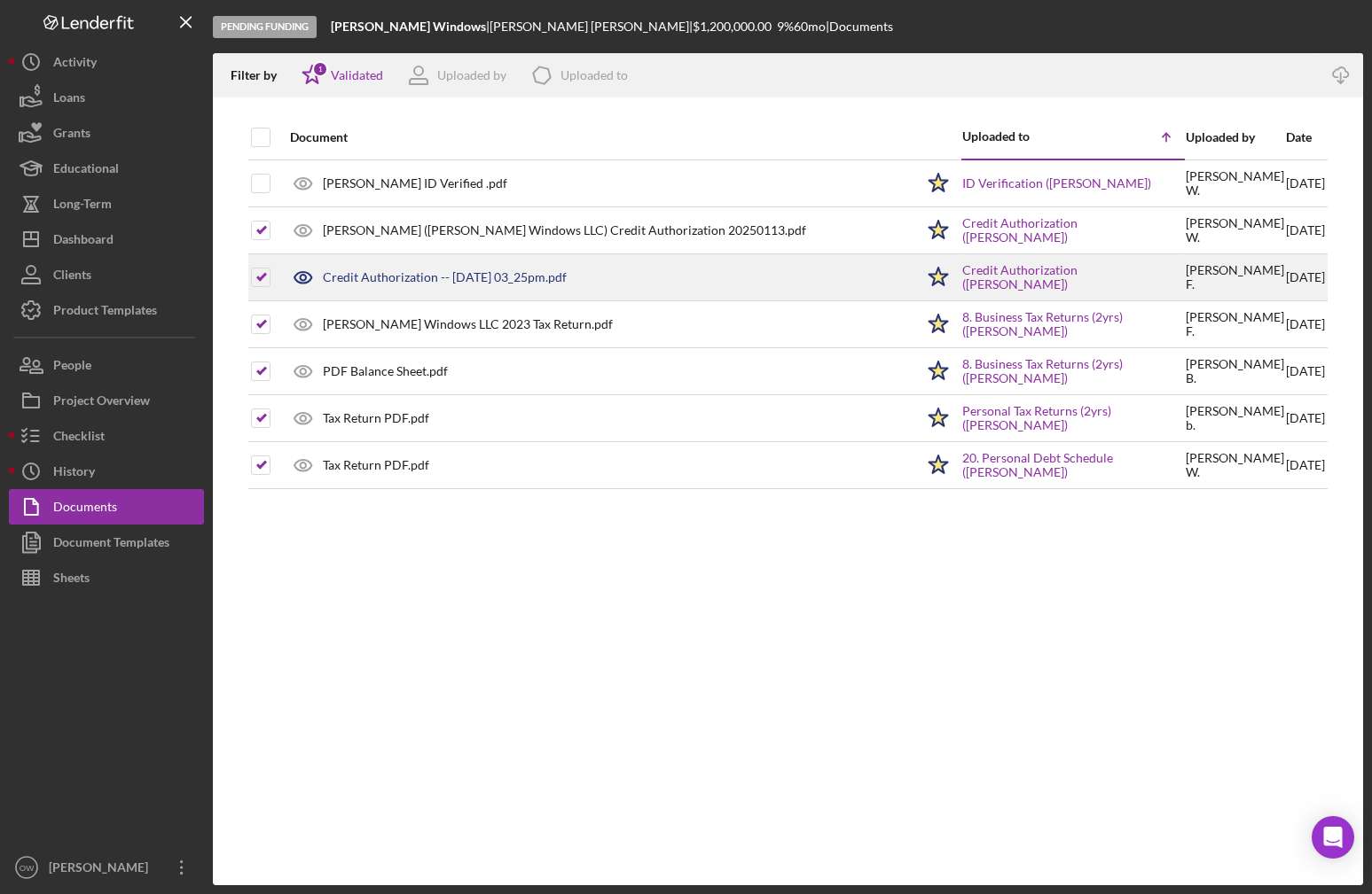
click at [266, 256] on div at bounding box center [261, 278] width 20 height 44
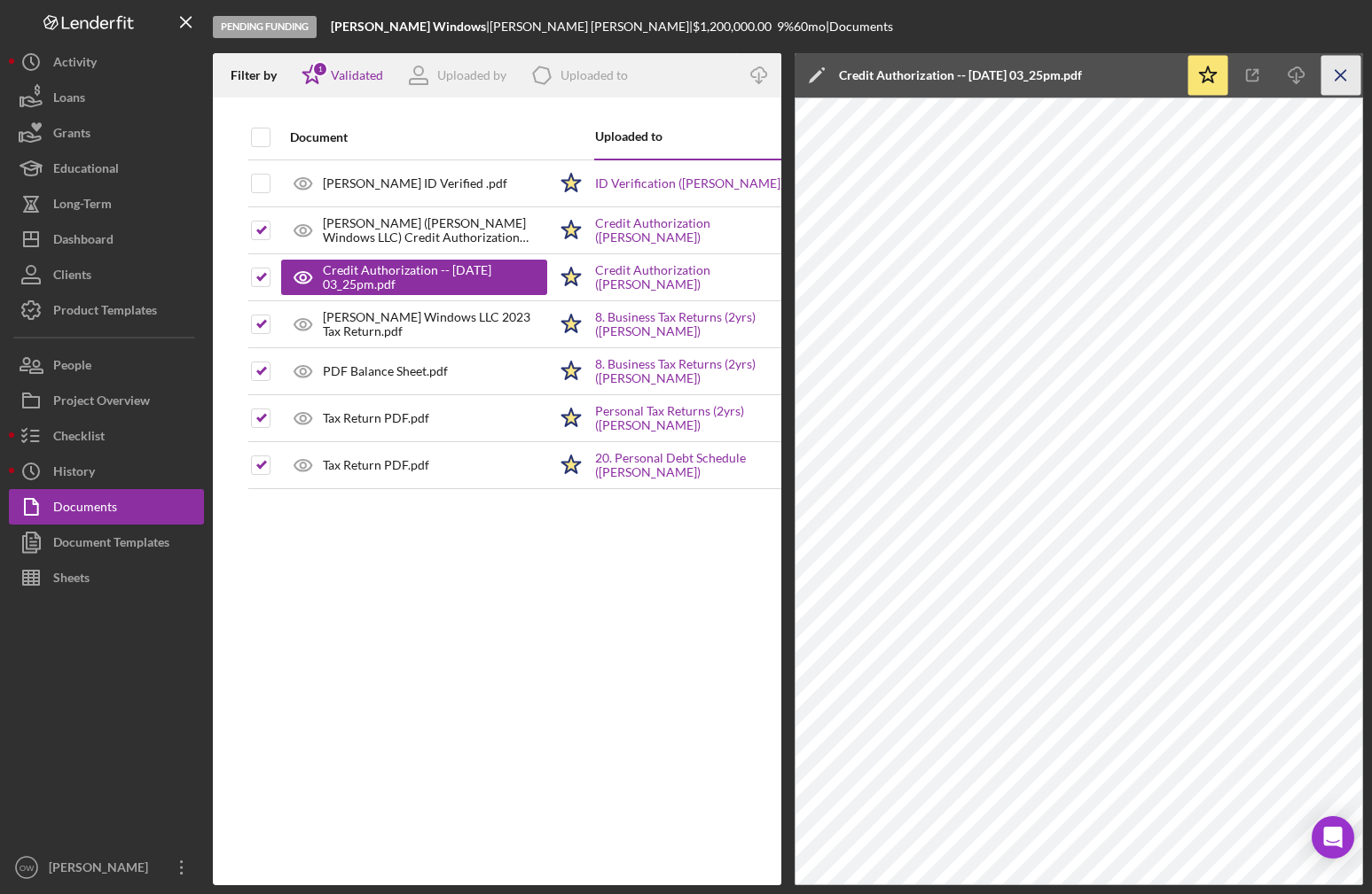
click at [797, 83] on icon "Icon/Menu Close" at bounding box center [1341, 76] width 40 height 40
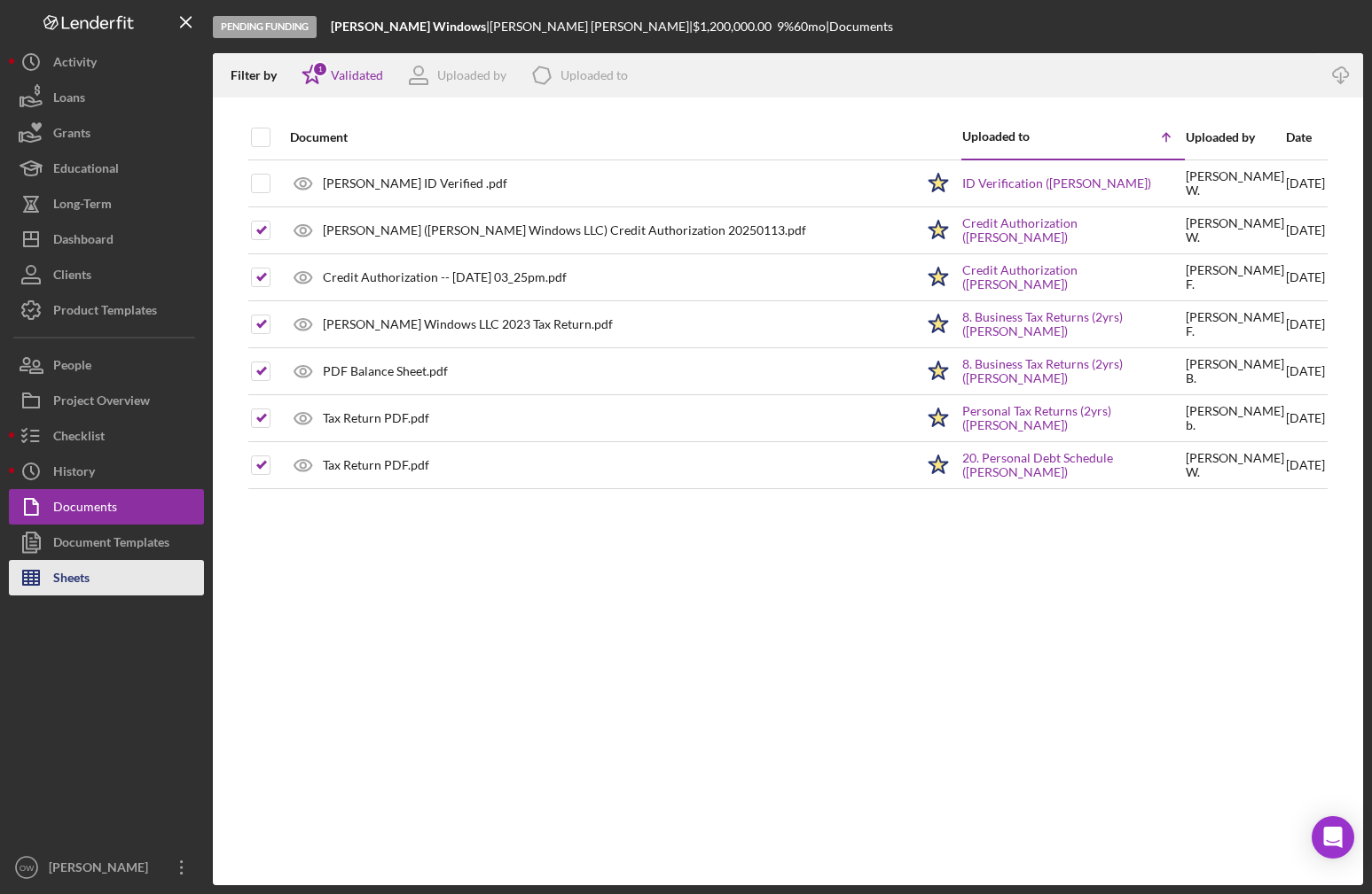
click at [39, 584] on polygon "button" at bounding box center [31, 577] width 16 height 14
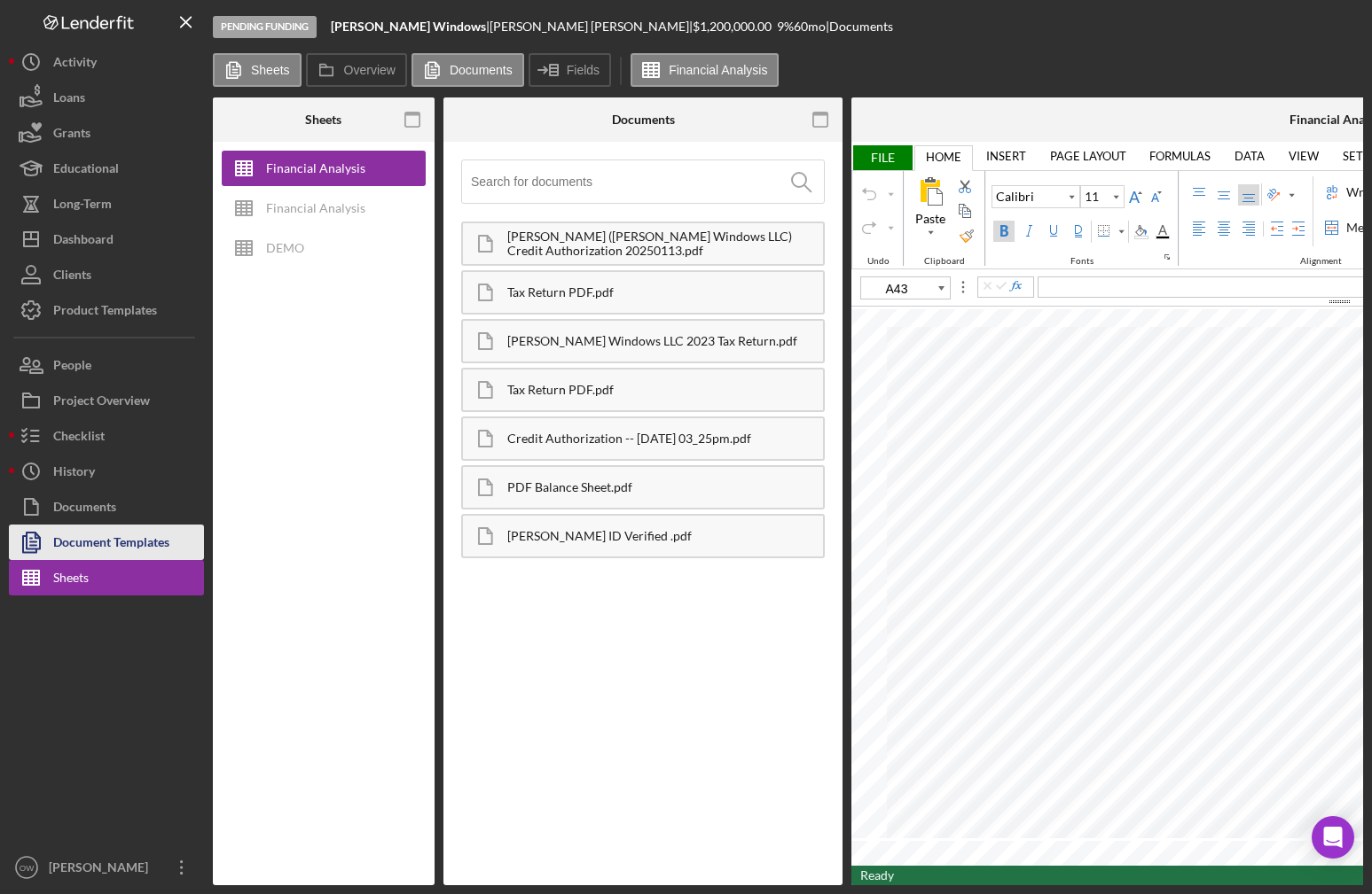
click at [54, 547] on div "Document Templates" at bounding box center [111, 544] width 116 height 40
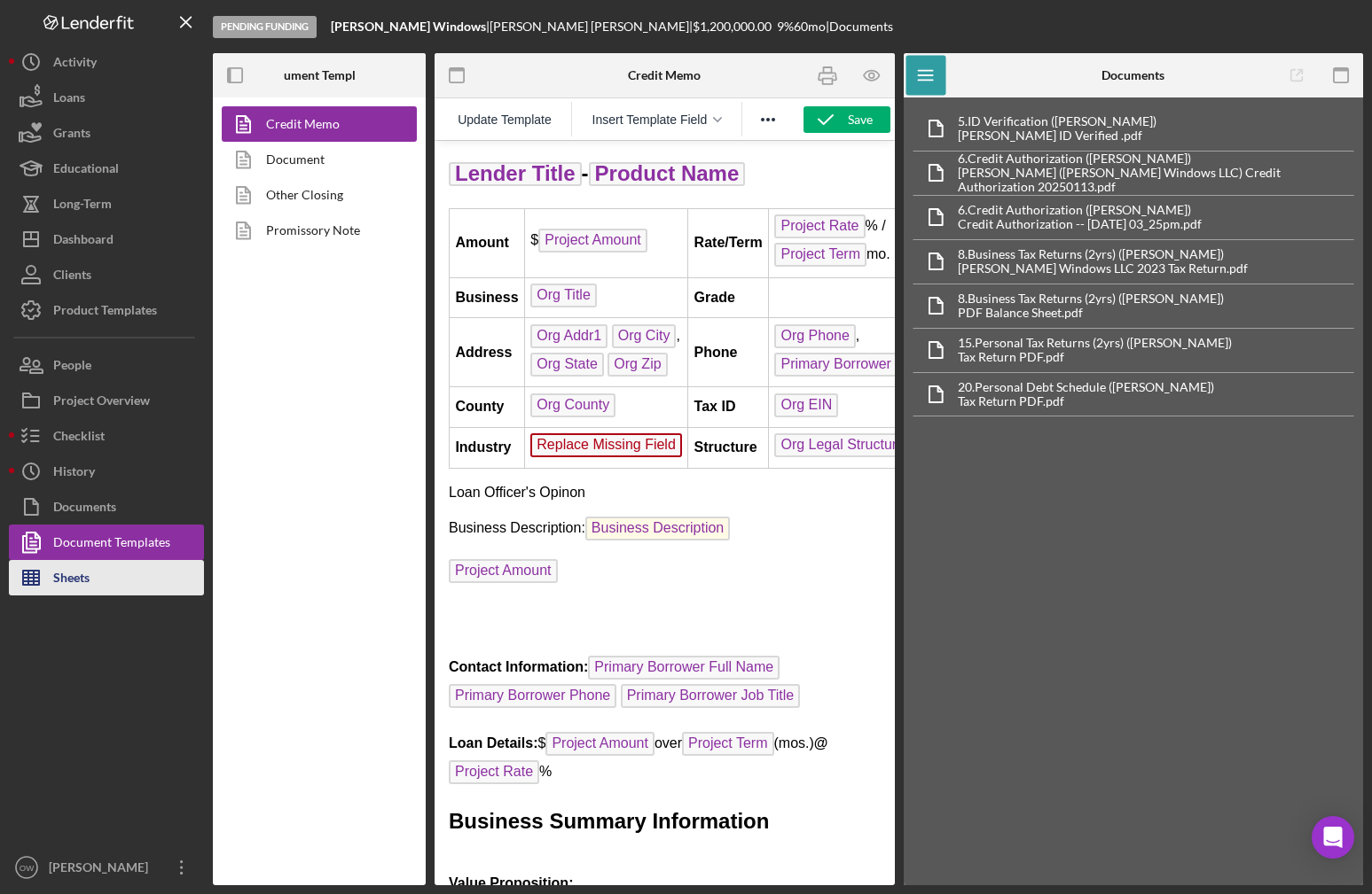
click at [95, 573] on button "Sheets" at bounding box center [106, 577] width 195 height 35
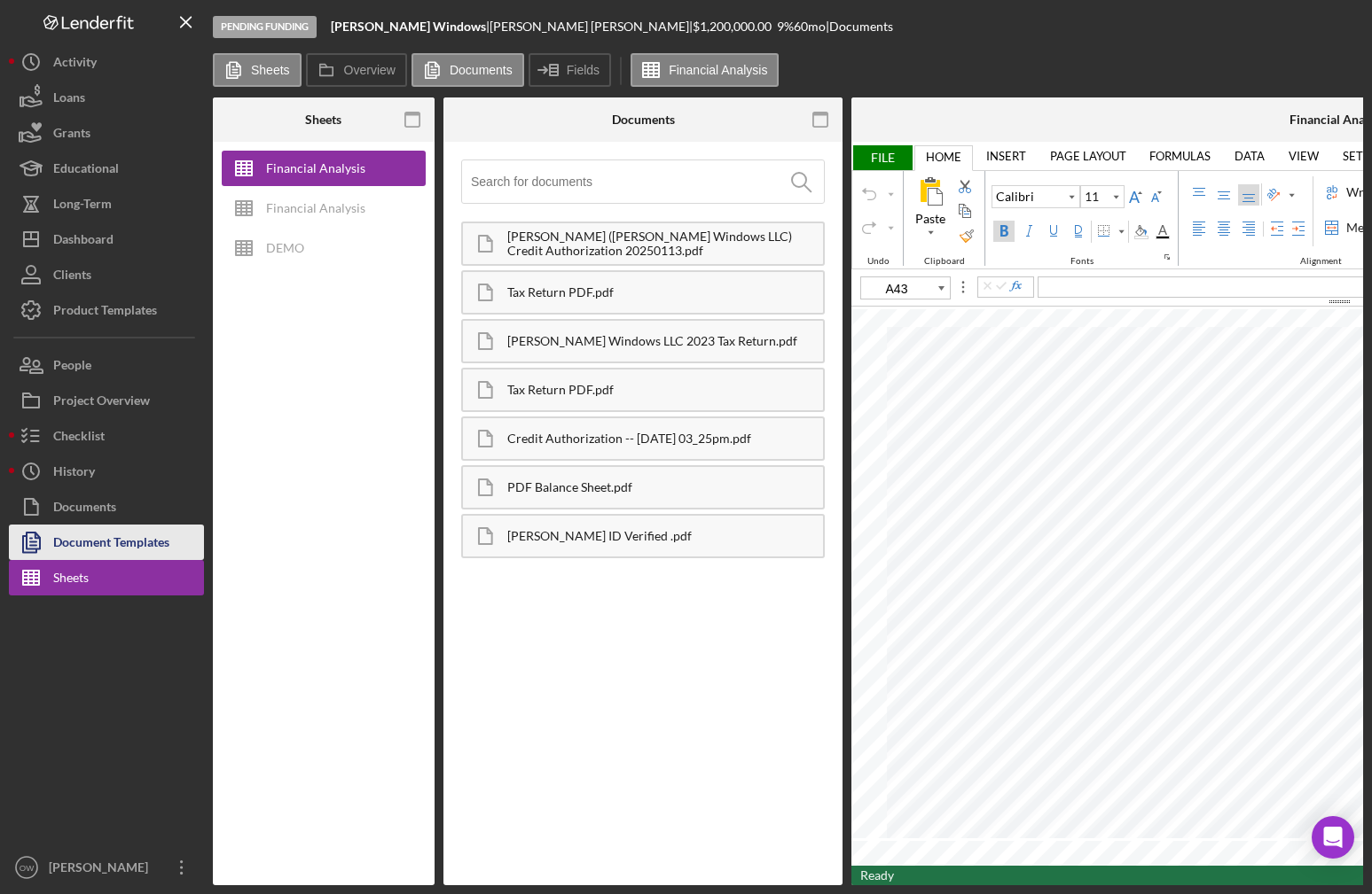
click at [147, 549] on div "Document Templates" at bounding box center [111, 544] width 116 height 40
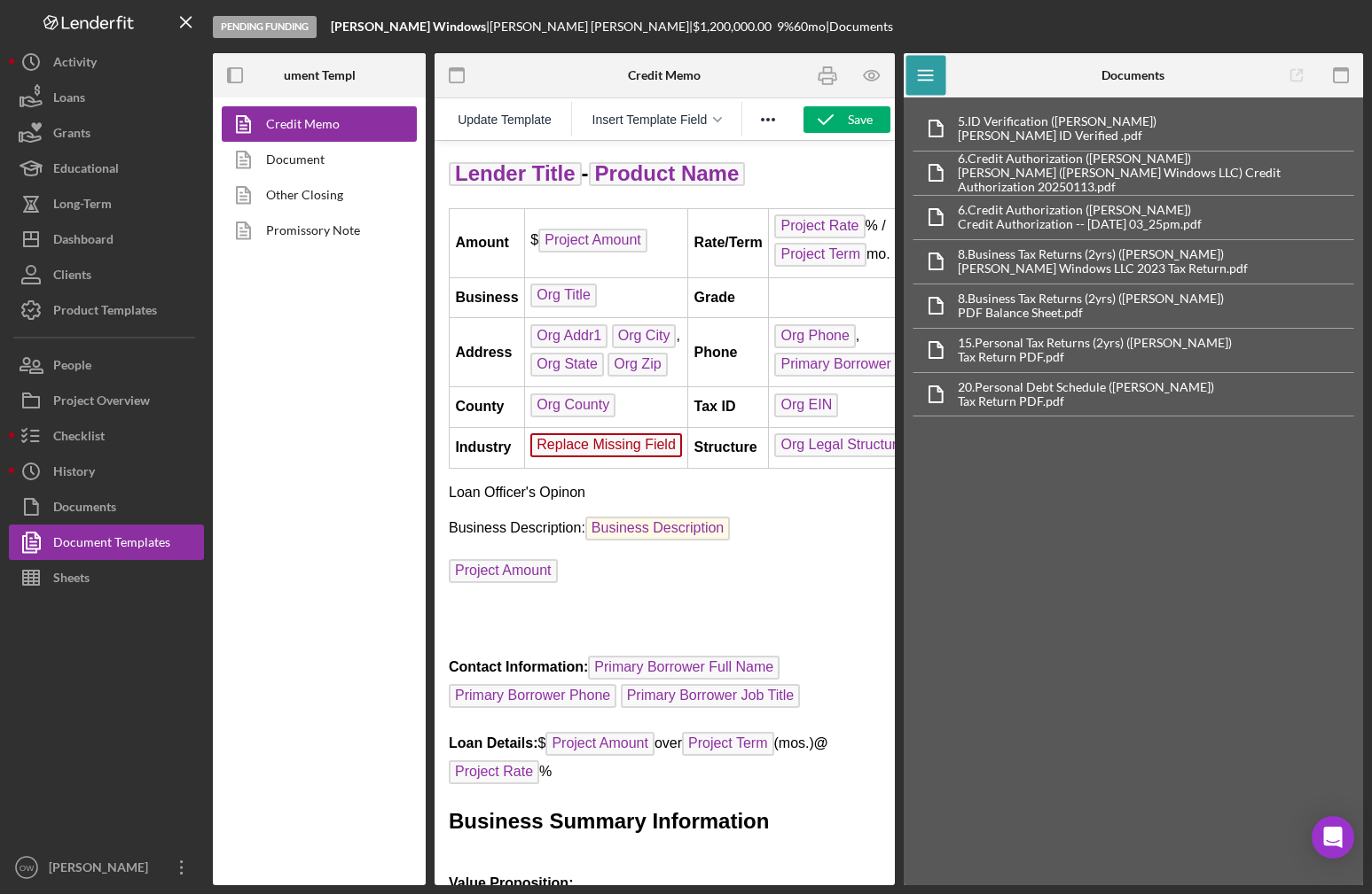
click at [642, 113] on span "Insert Template Field" at bounding box center [650, 120] width 115 height 14
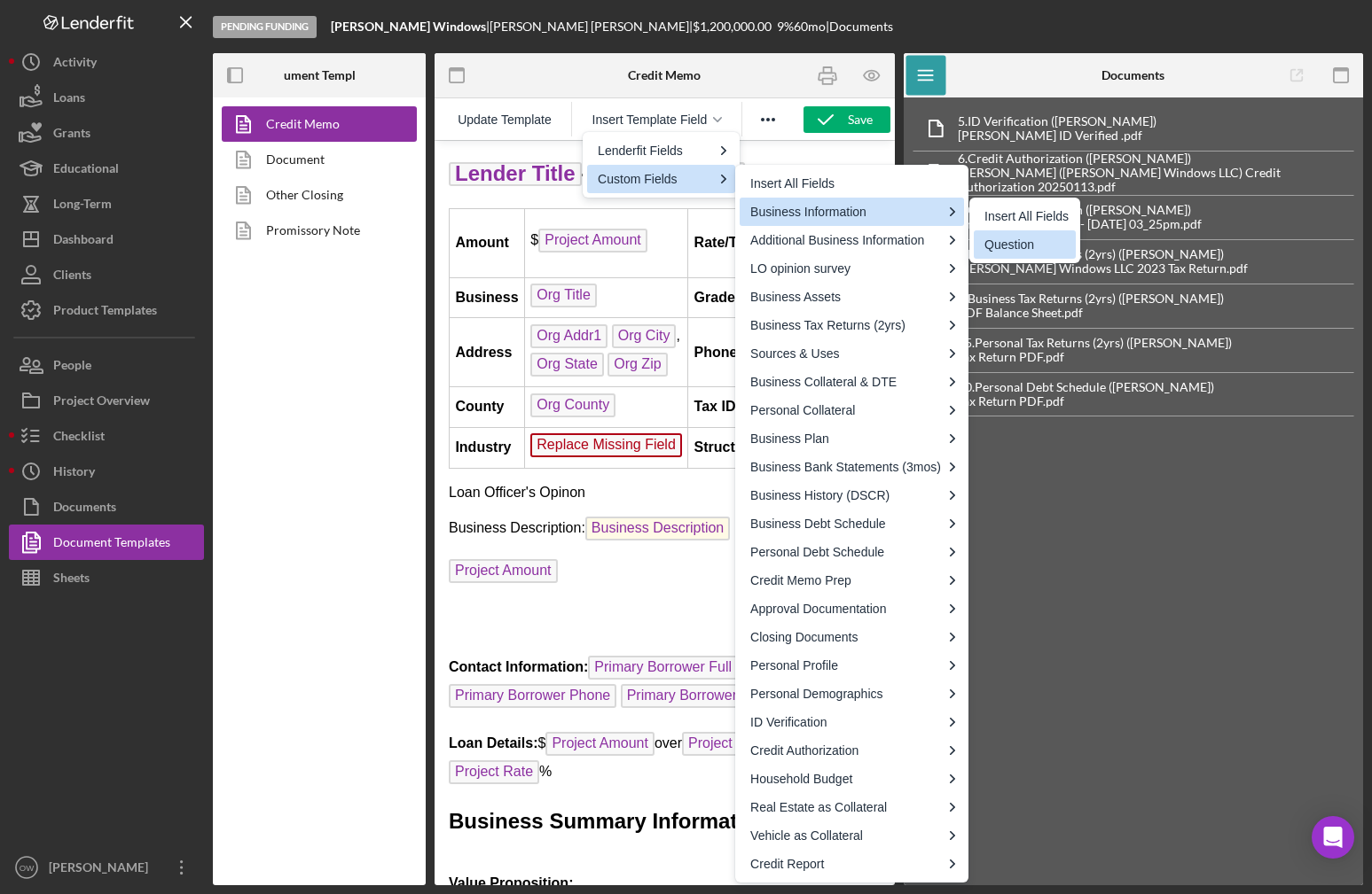
click at [797, 250] on div "Question" at bounding box center [1026, 244] width 84 height 21
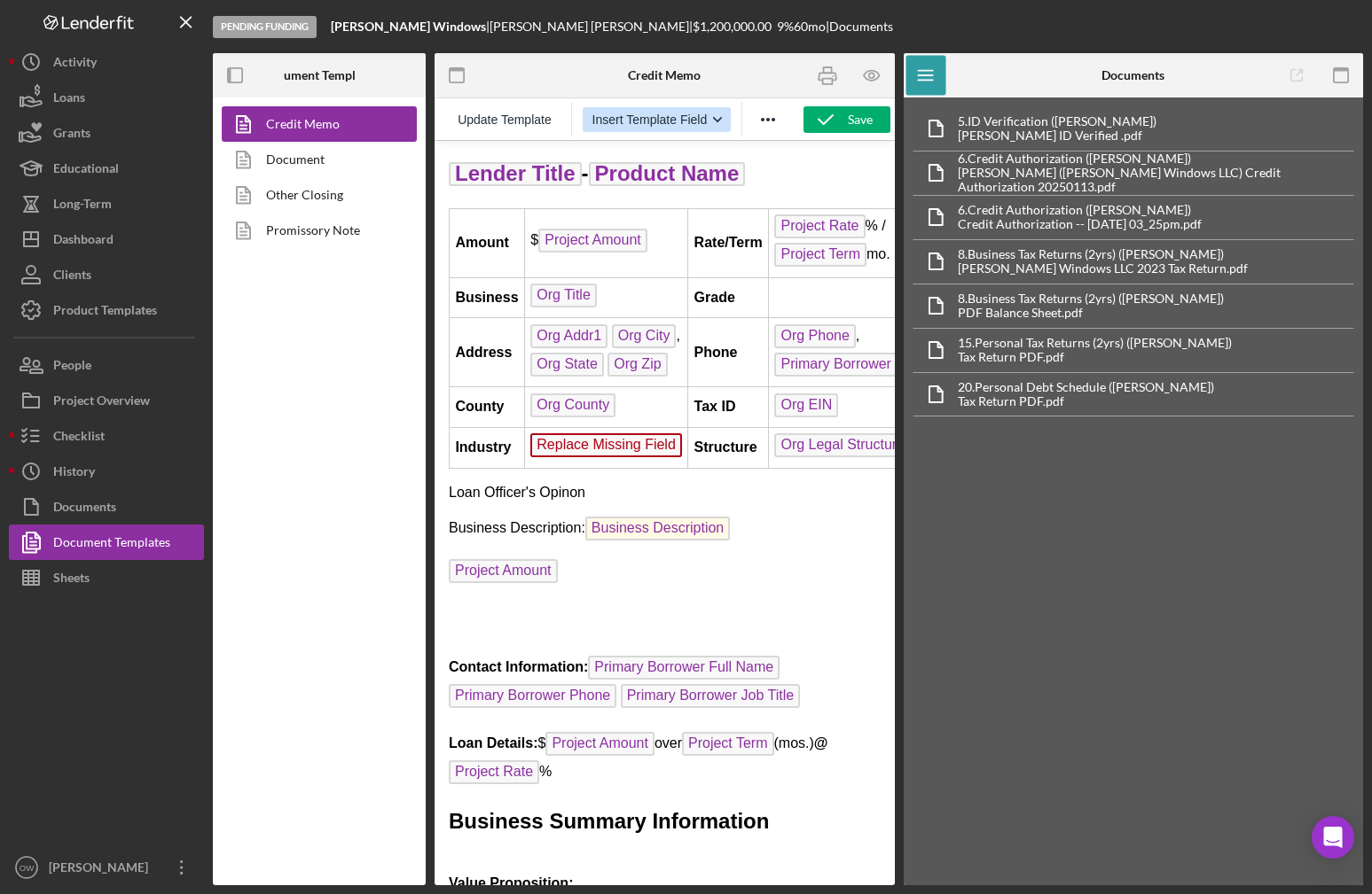
click at [697, 118] on span "Insert Template Field" at bounding box center [650, 120] width 115 height 14
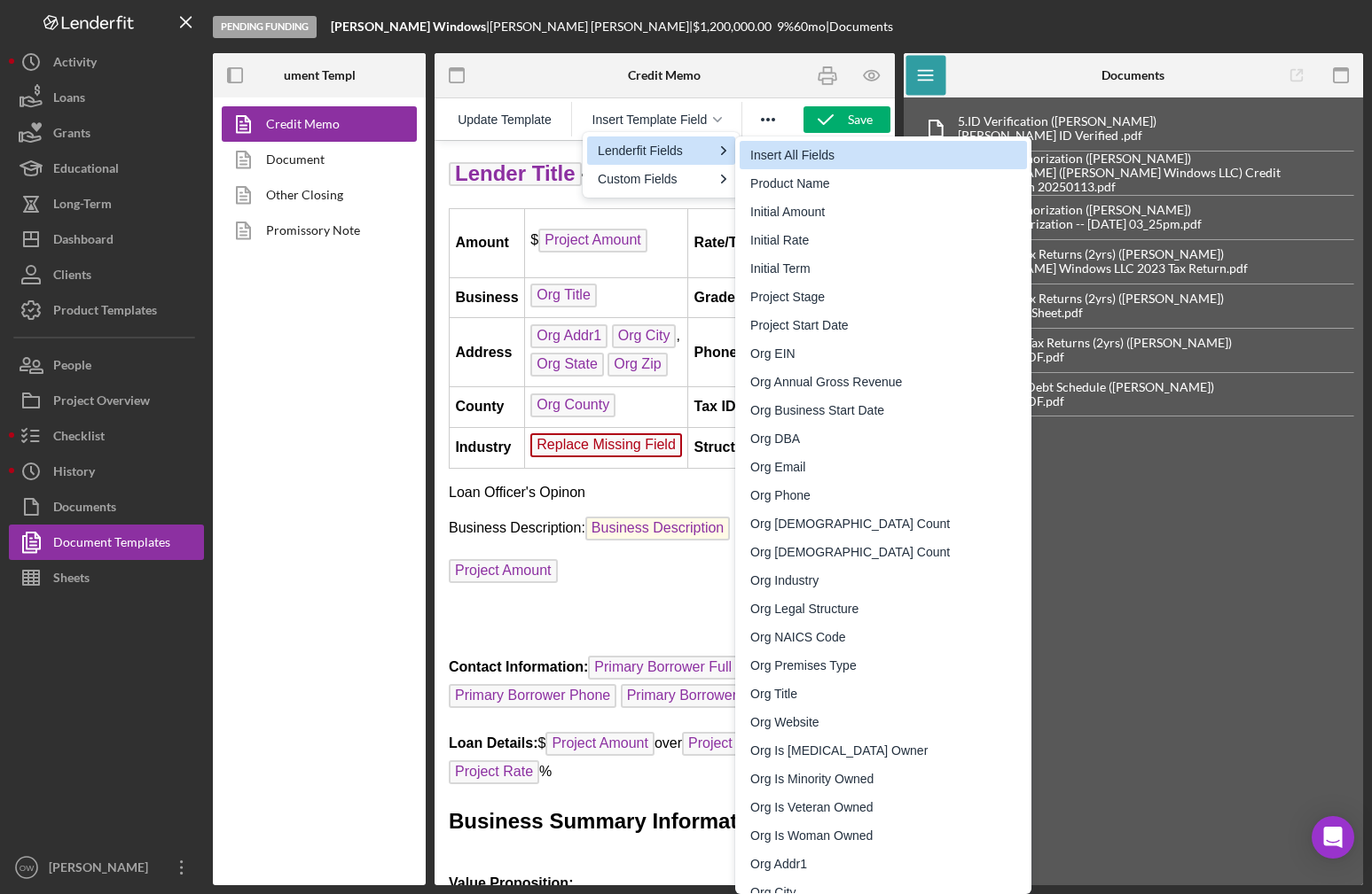
click at [784, 165] on div "Insert All Fields" at bounding box center [885, 155] width 270 height 21
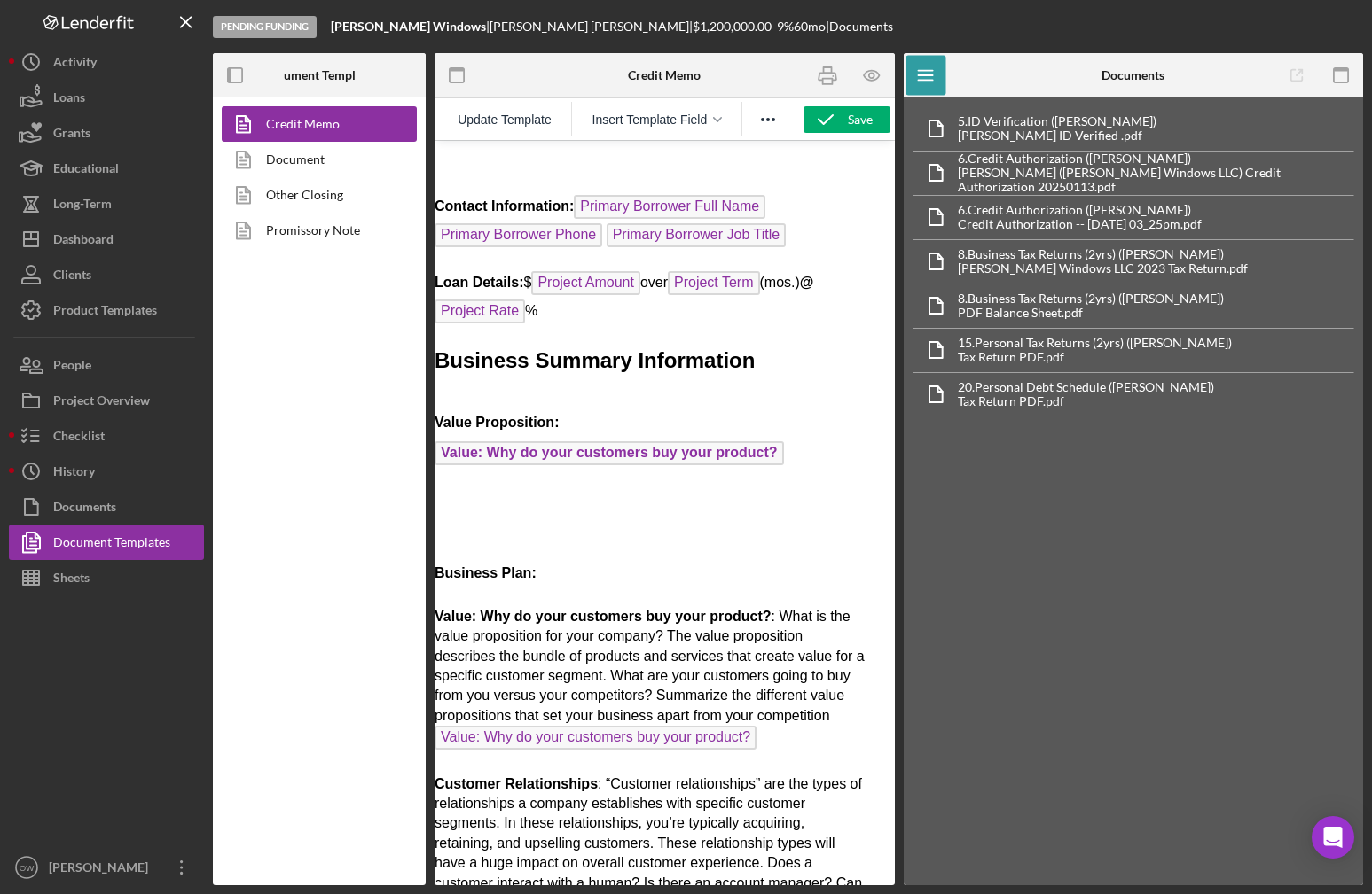
scroll to position [460, 0]
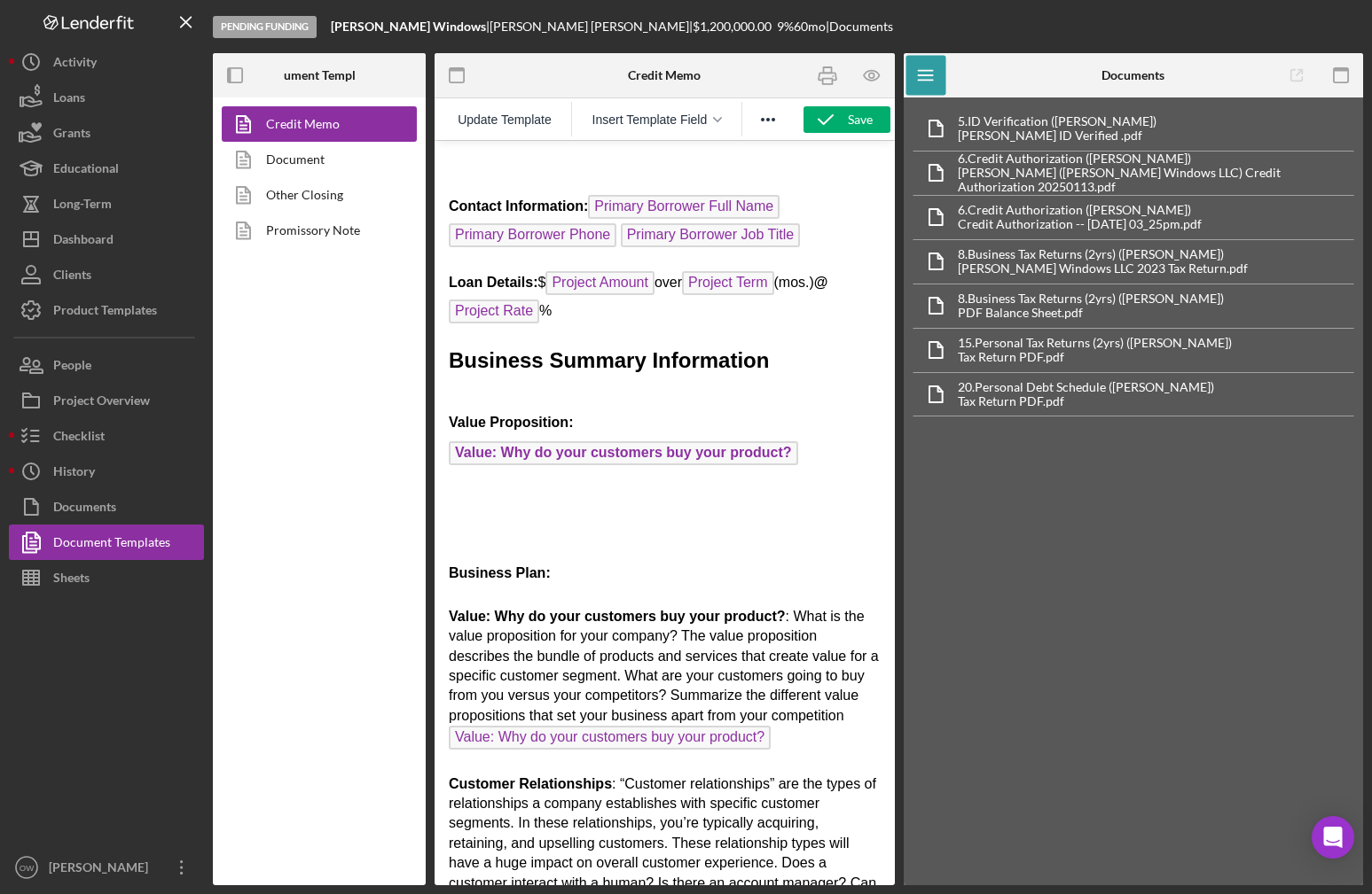
click at [656, 562] on h1 "Business Plan:" at bounding box center [665, 568] width 432 height 40
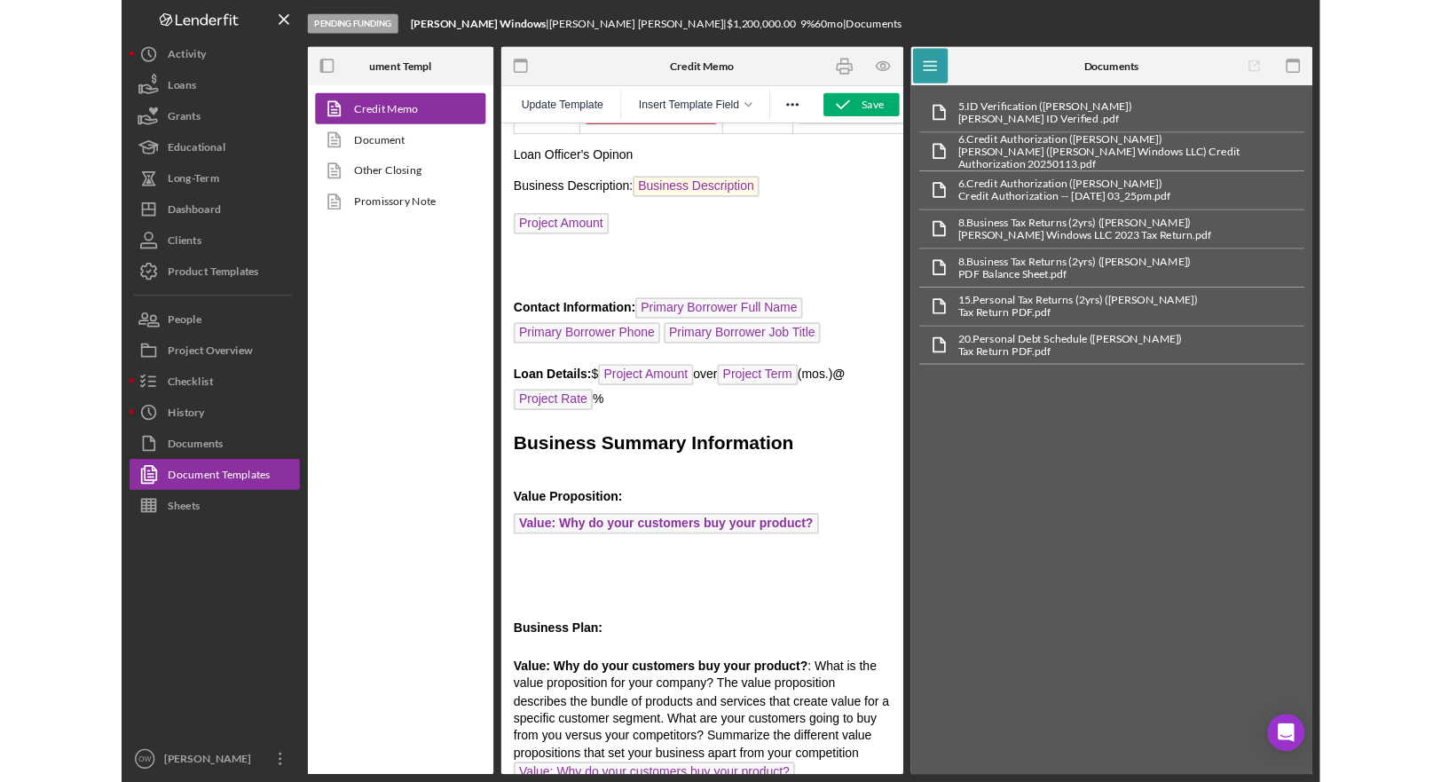
scroll to position [0, 0]
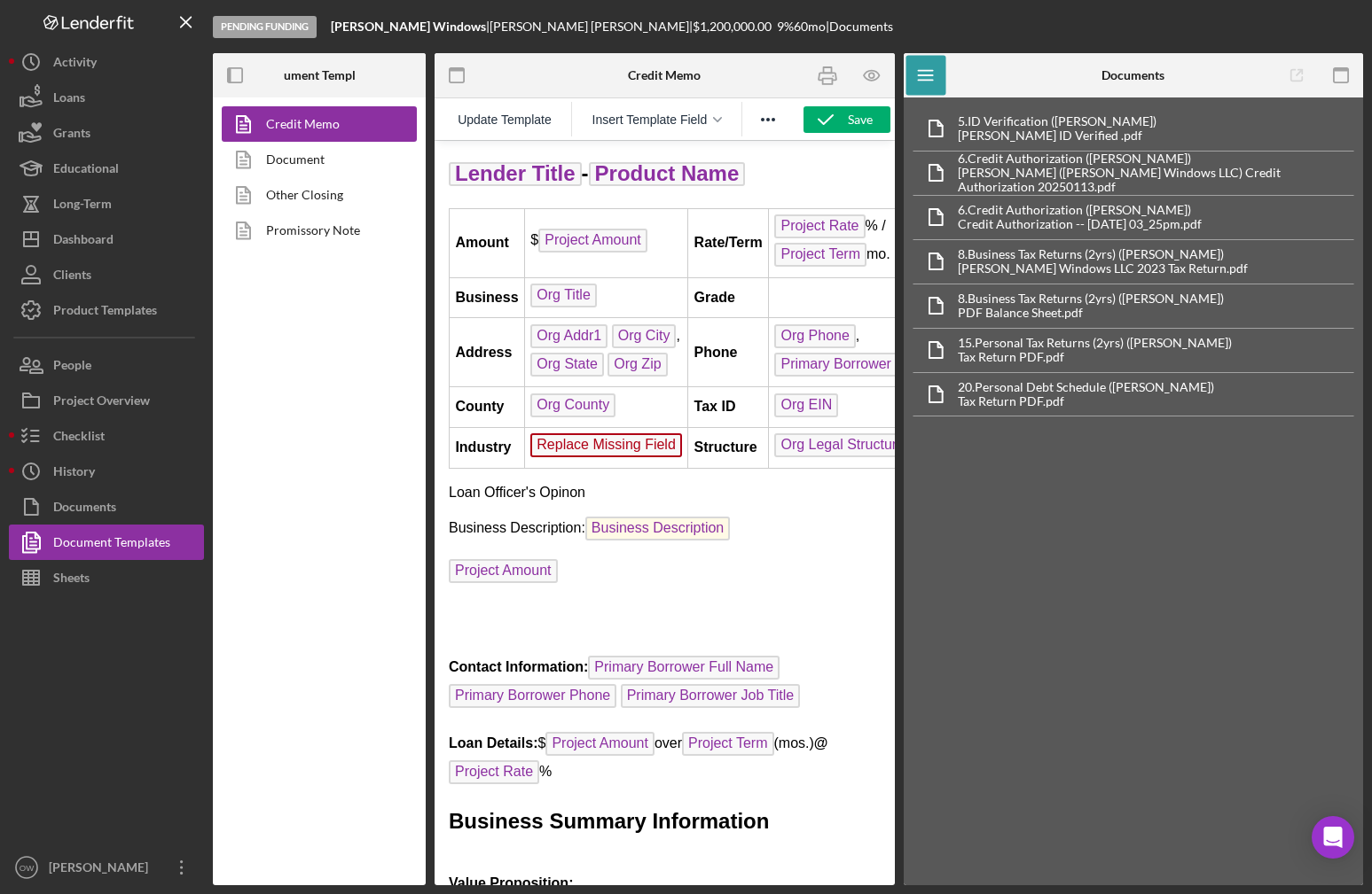
click at [272, 340] on div "Credit Memo Document Other Closing Promissory Note" at bounding box center [319, 491] width 213 height 788
